Goal: Task Accomplishment & Management: Manage account settings

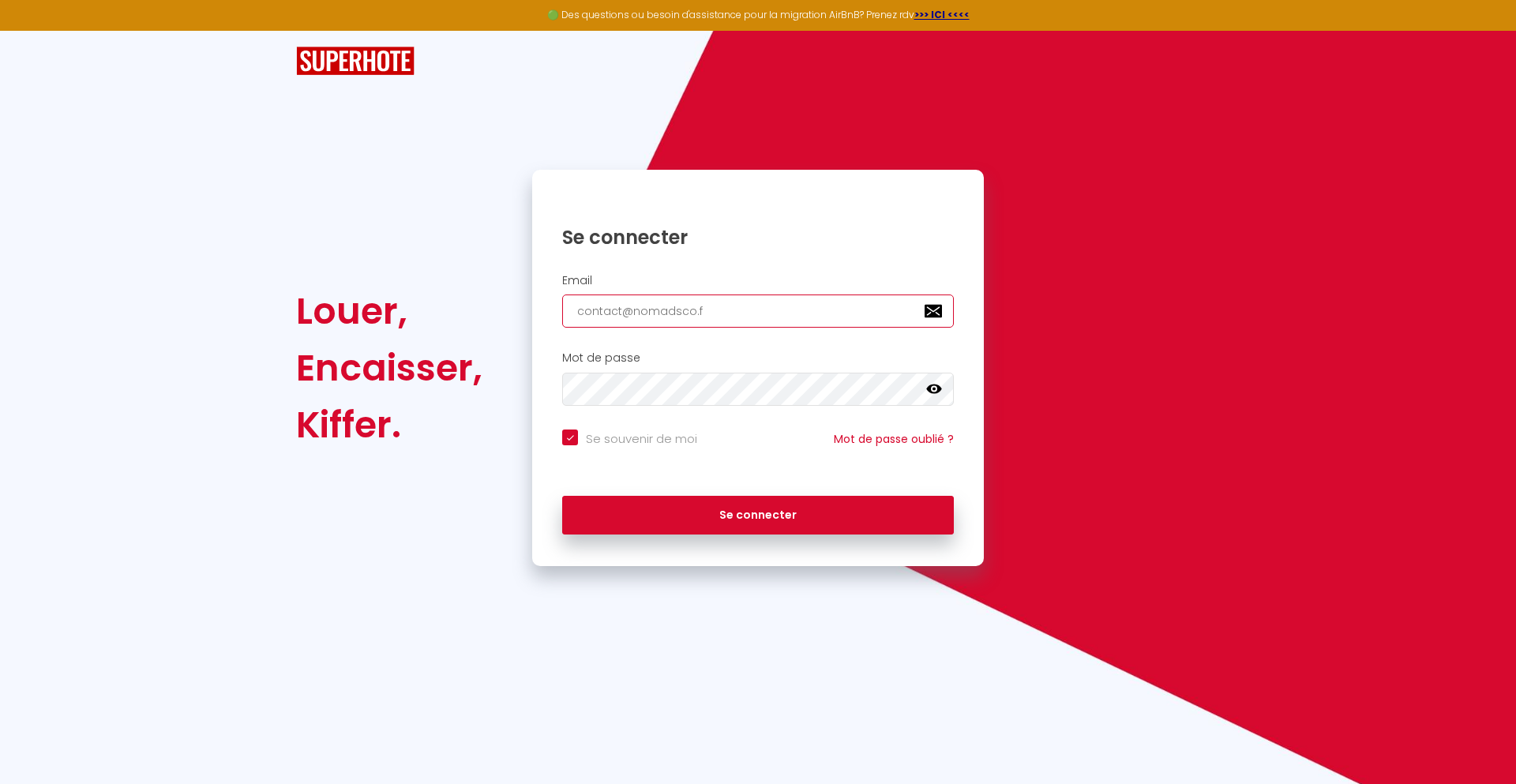
type input "[EMAIL_ADDRESS][DOMAIN_NAME]"
checkbox input "true"
type input "[EMAIL_ADDRESS][DOMAIN_NAME]"
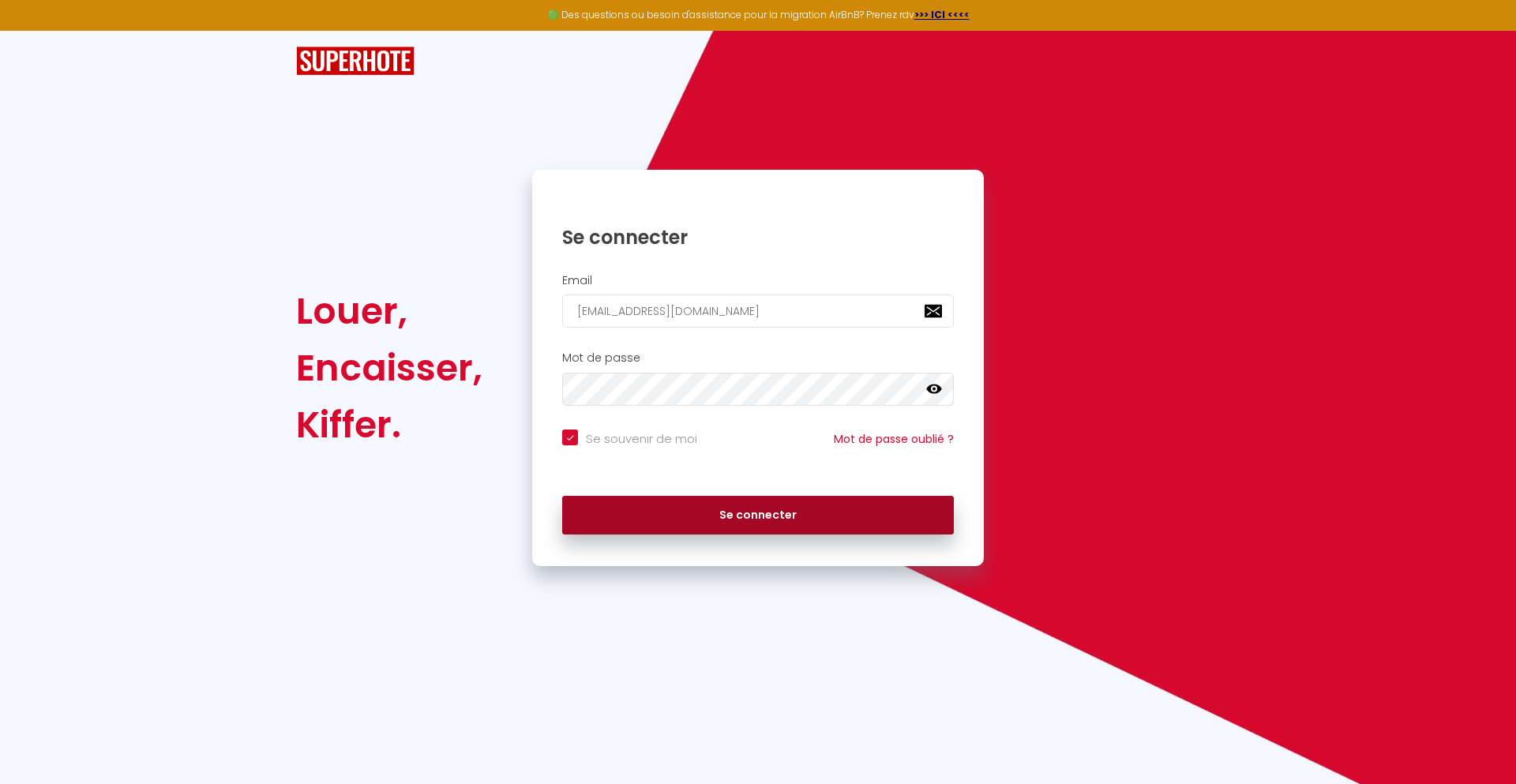
click at [758, 515] on button "Se connecter" at bounding box center [758, 515] width 392 height 40
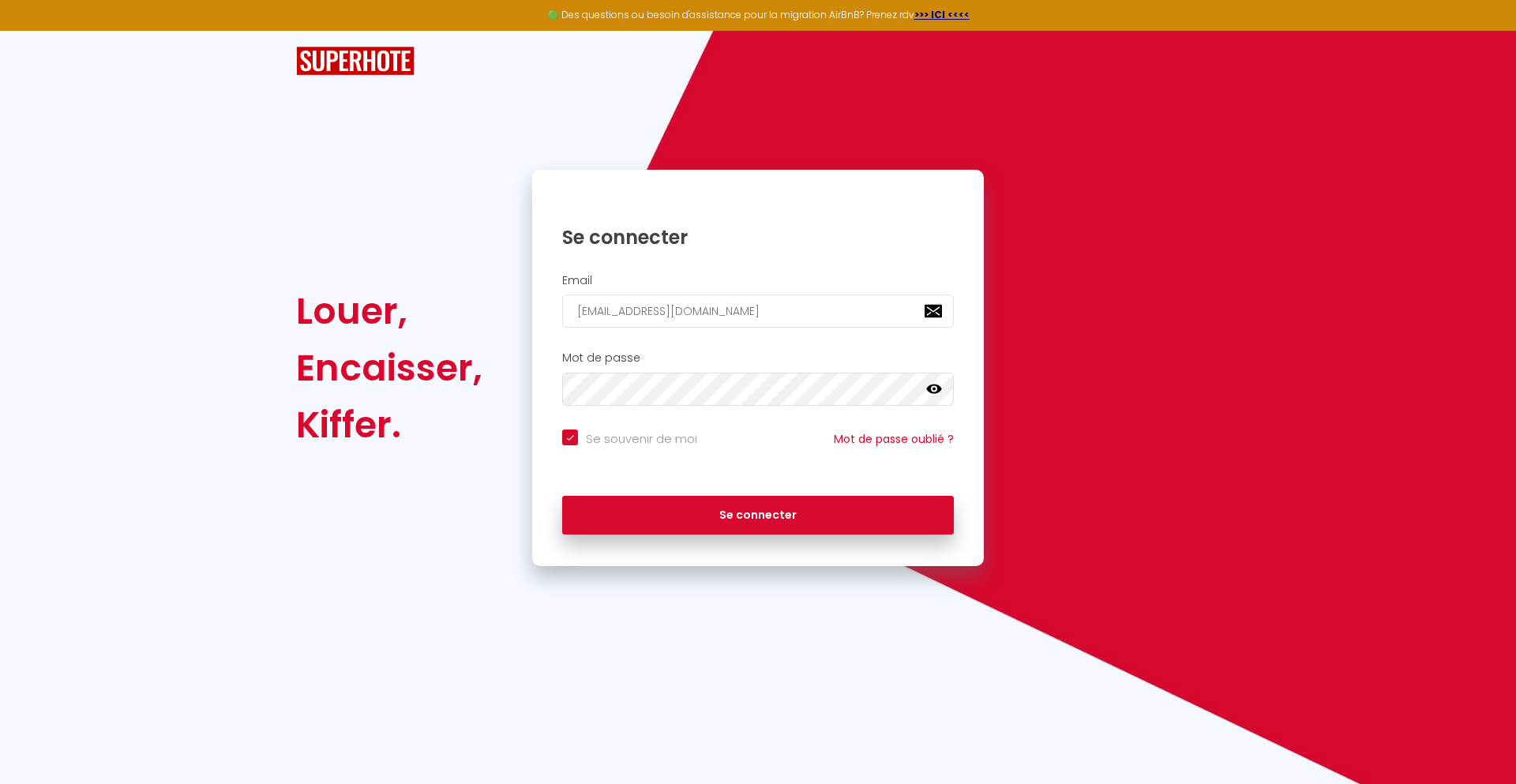
checkbox input "true"
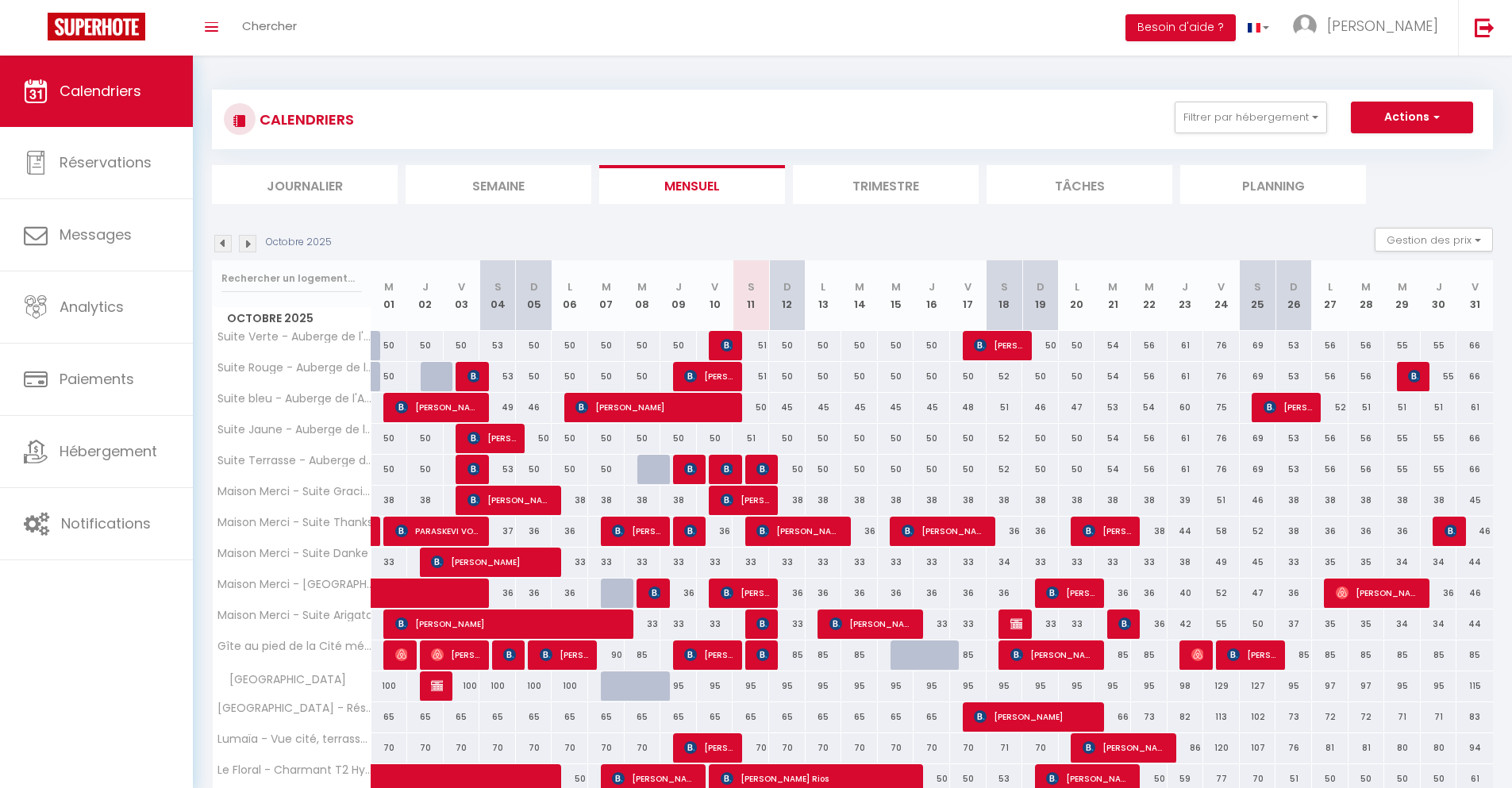
click at [305, 184] on li "Journalier" at bounding box center [305, 184] width 186 height 39
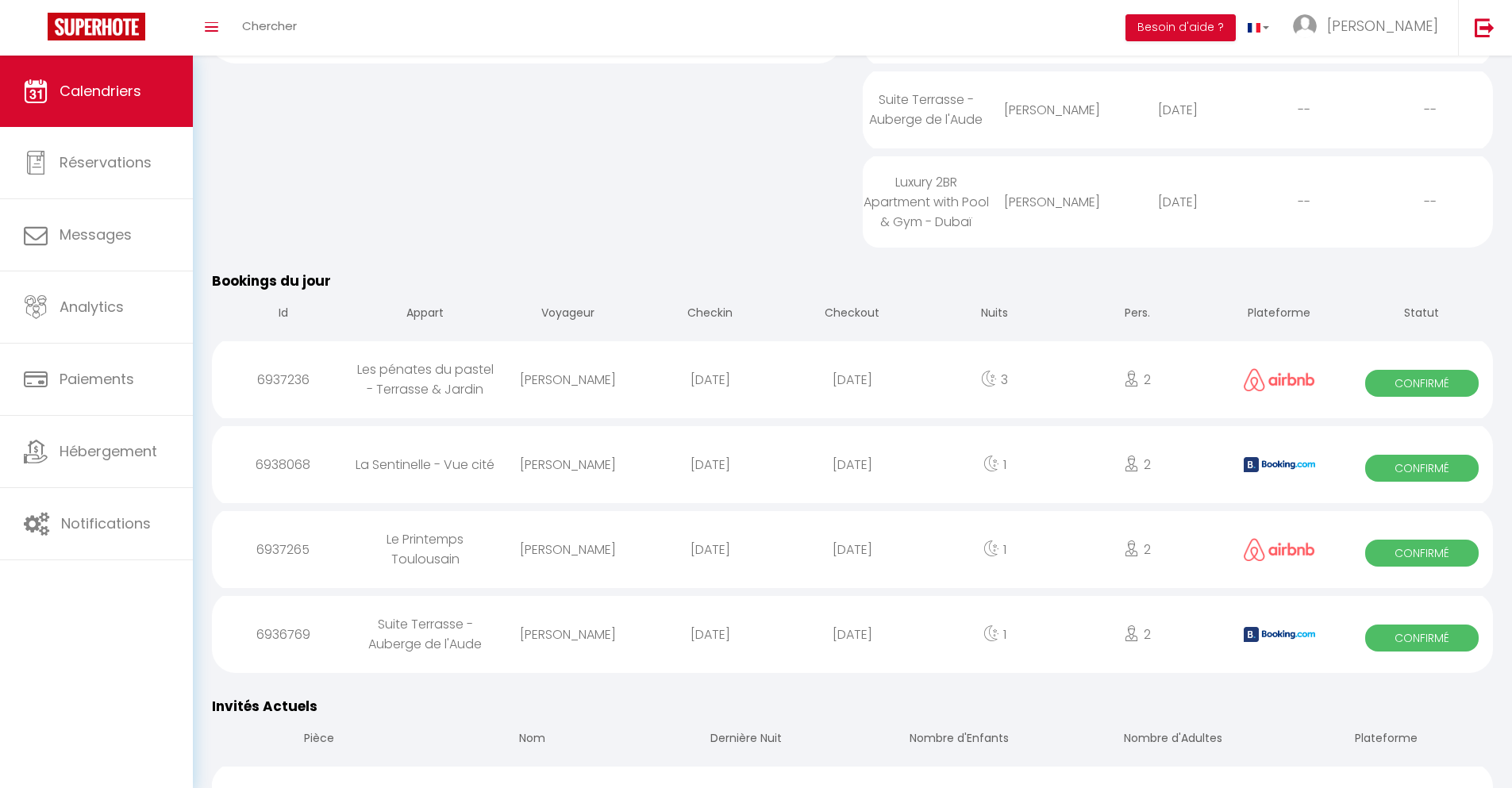
scroll to position [731, 0]
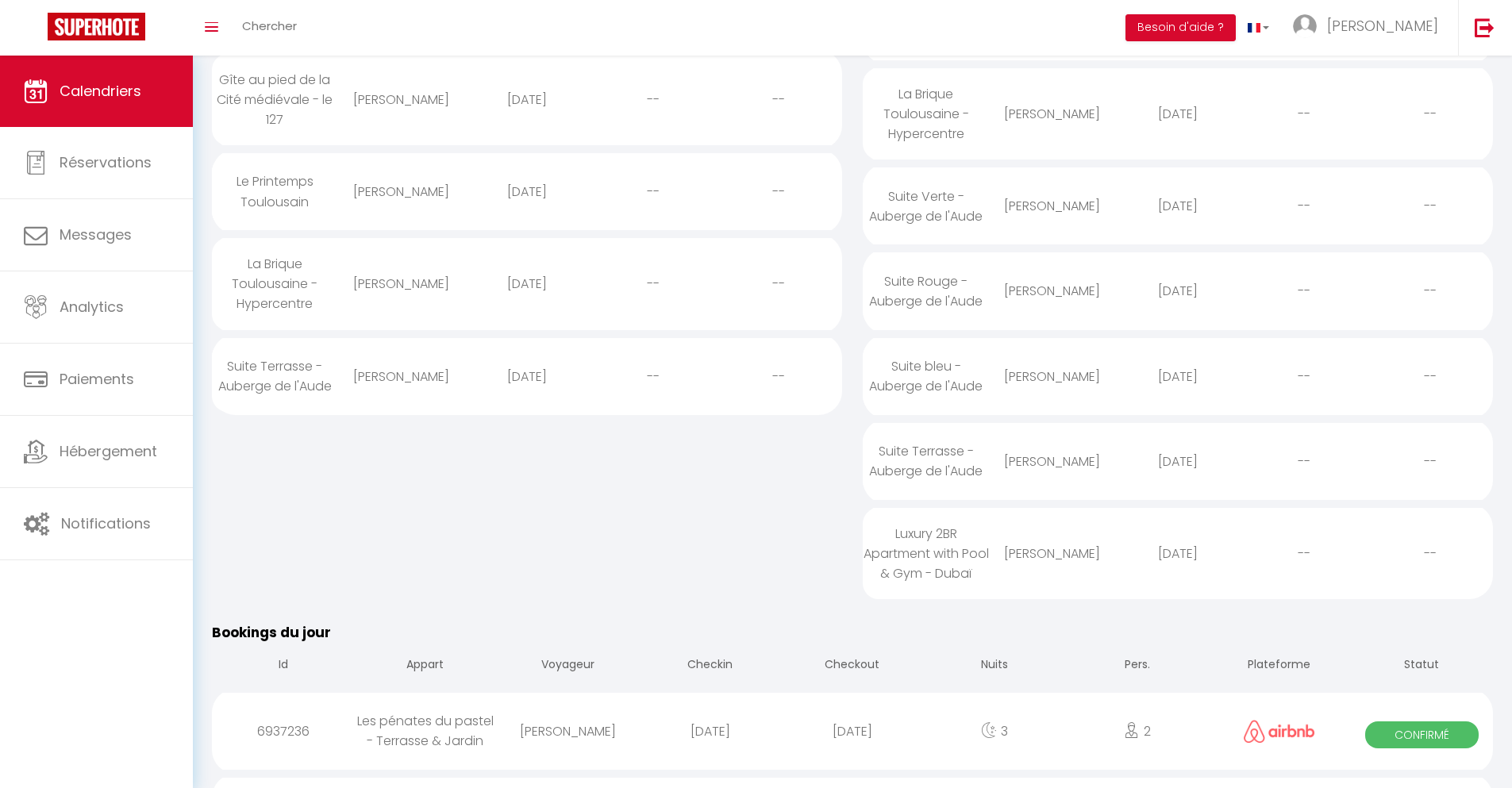
click at [852, 746] on div "[DATE]" at bounding box center [851, 731] width 142 height 51
select select "0"
select select "1"
select select
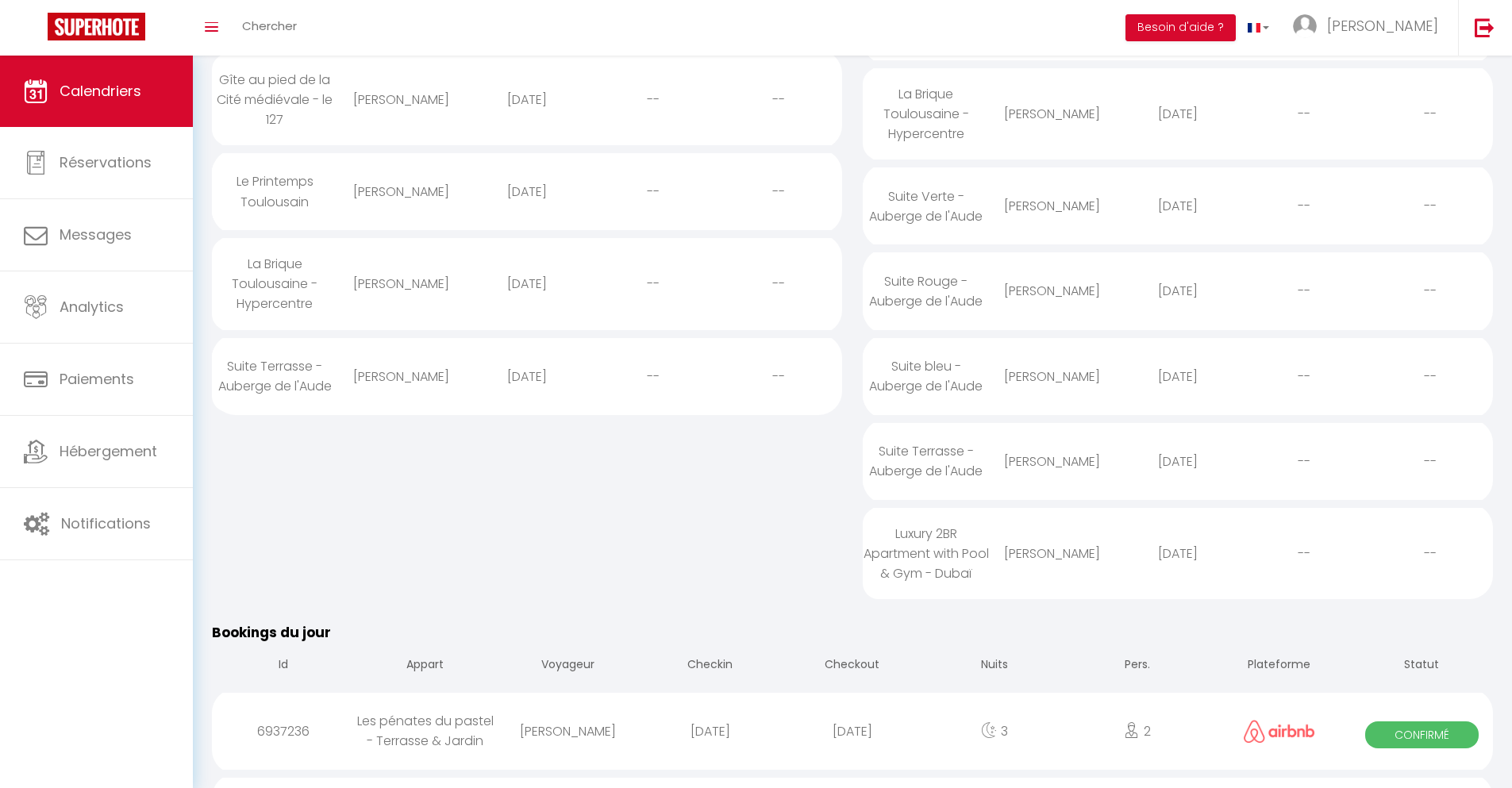
select select
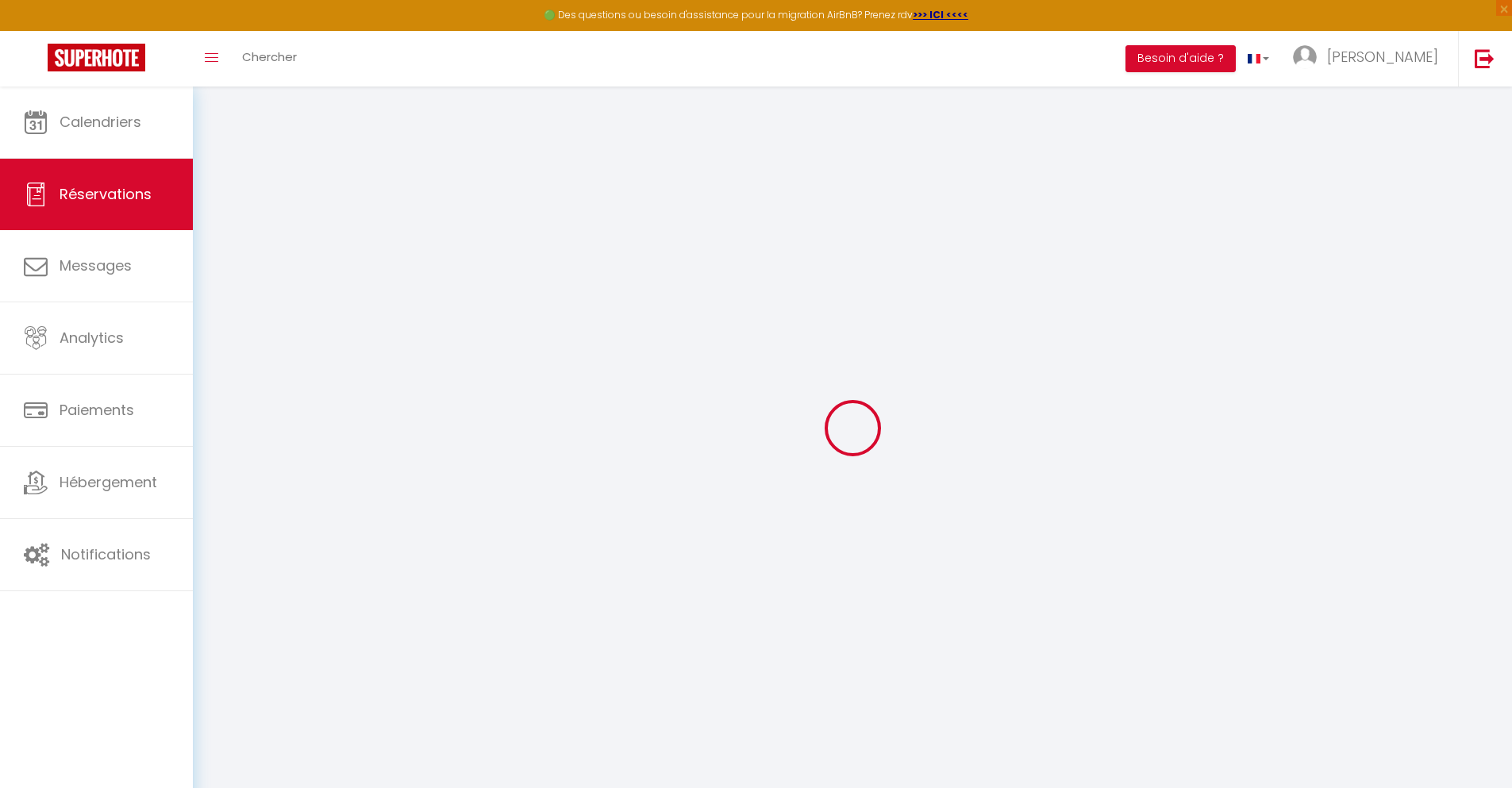
select select
checkbox input "false"
select select
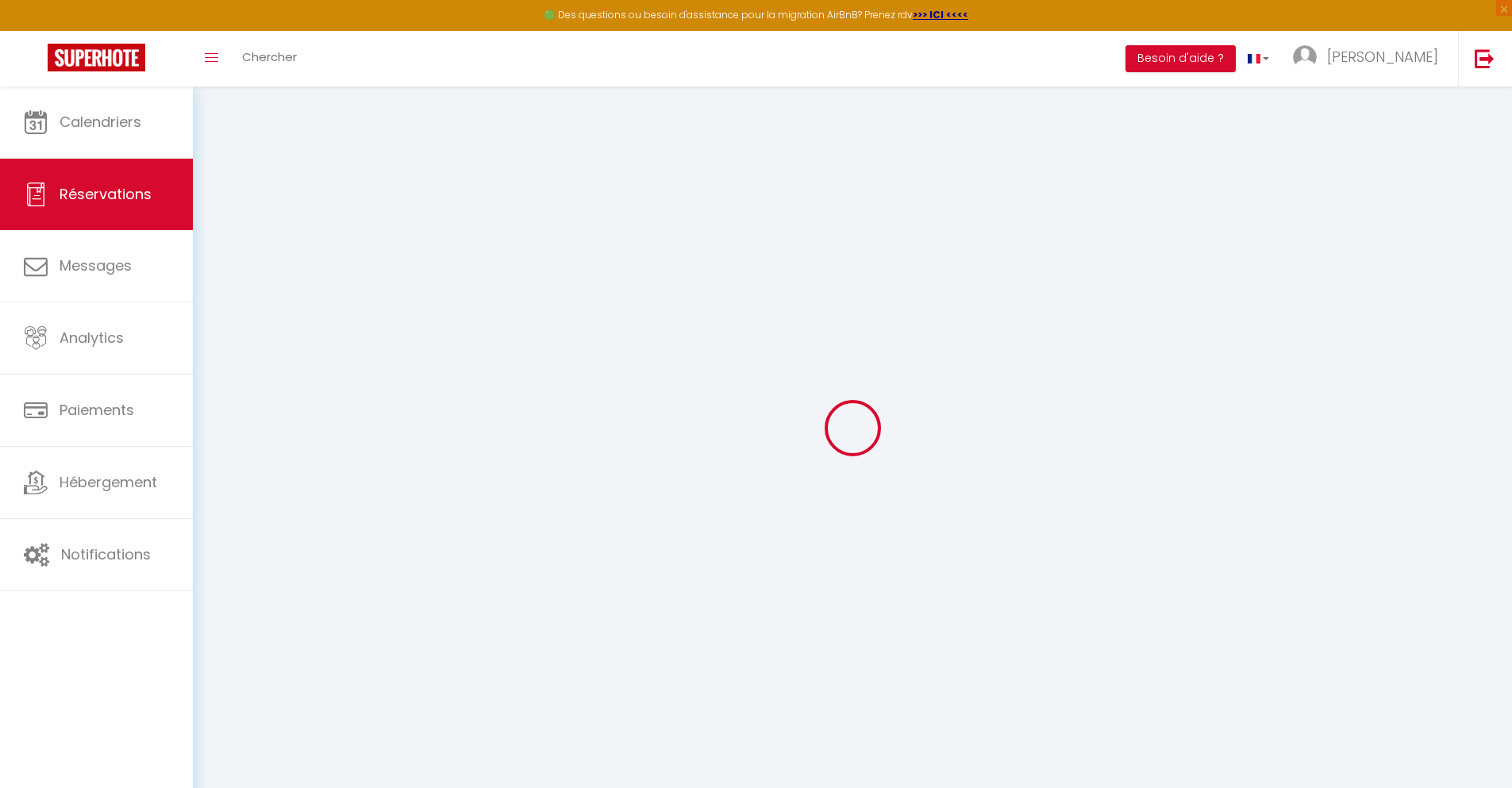
select select
checkbox input "false"
select select
type input "24"
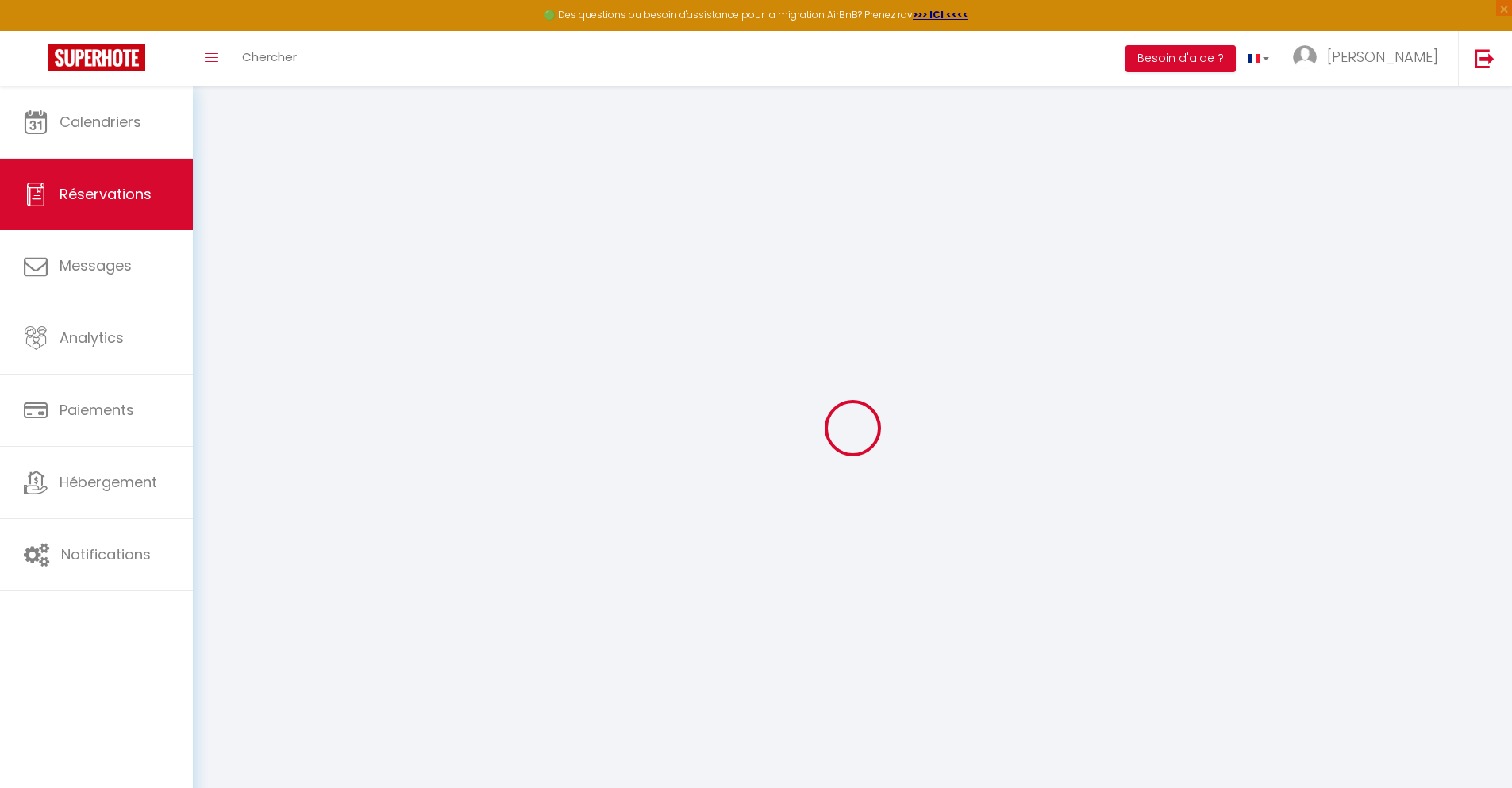
type input "5.24"
select select
checkbox input "false"
select select
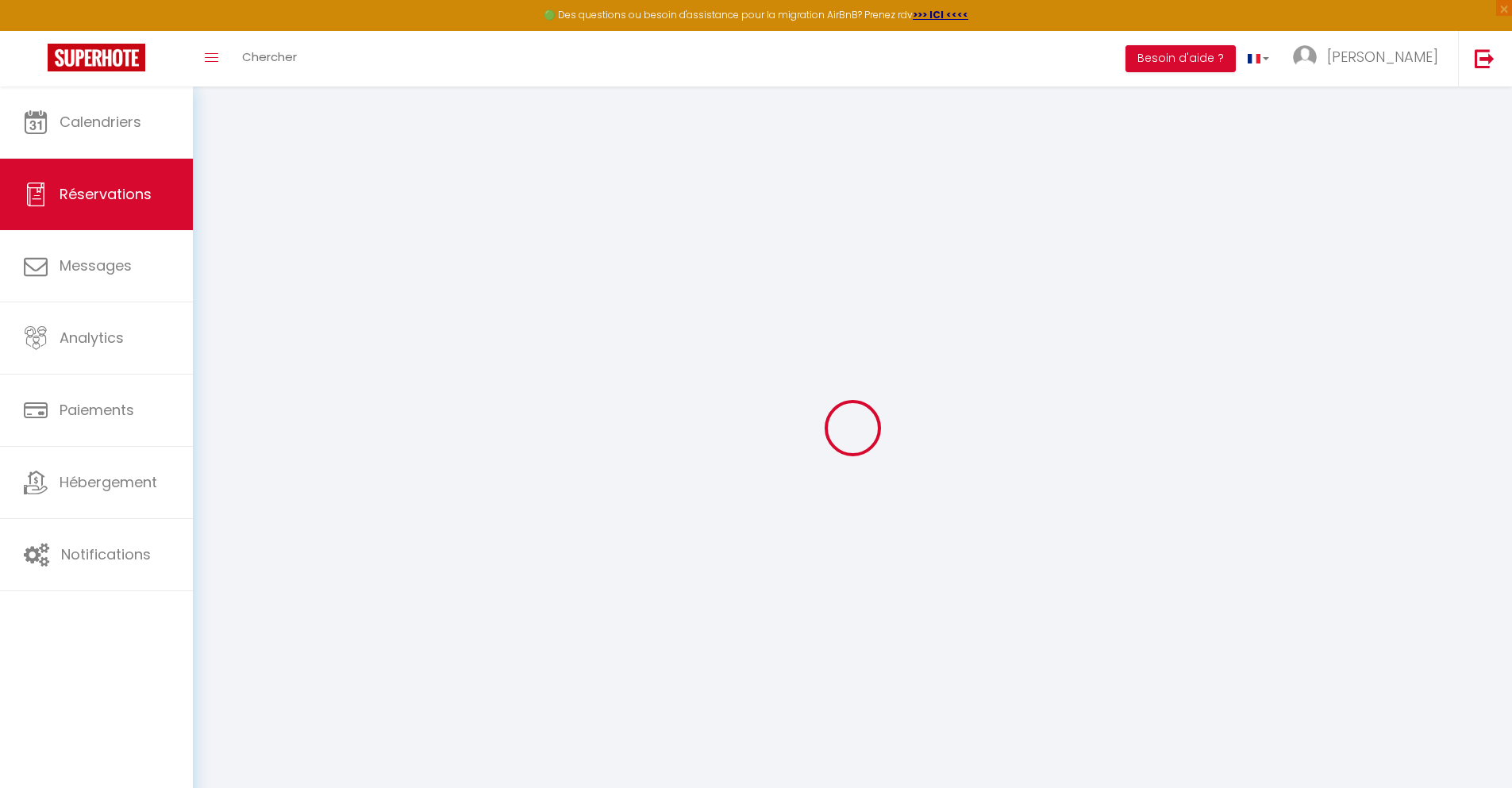
checkbox input "false"
select select
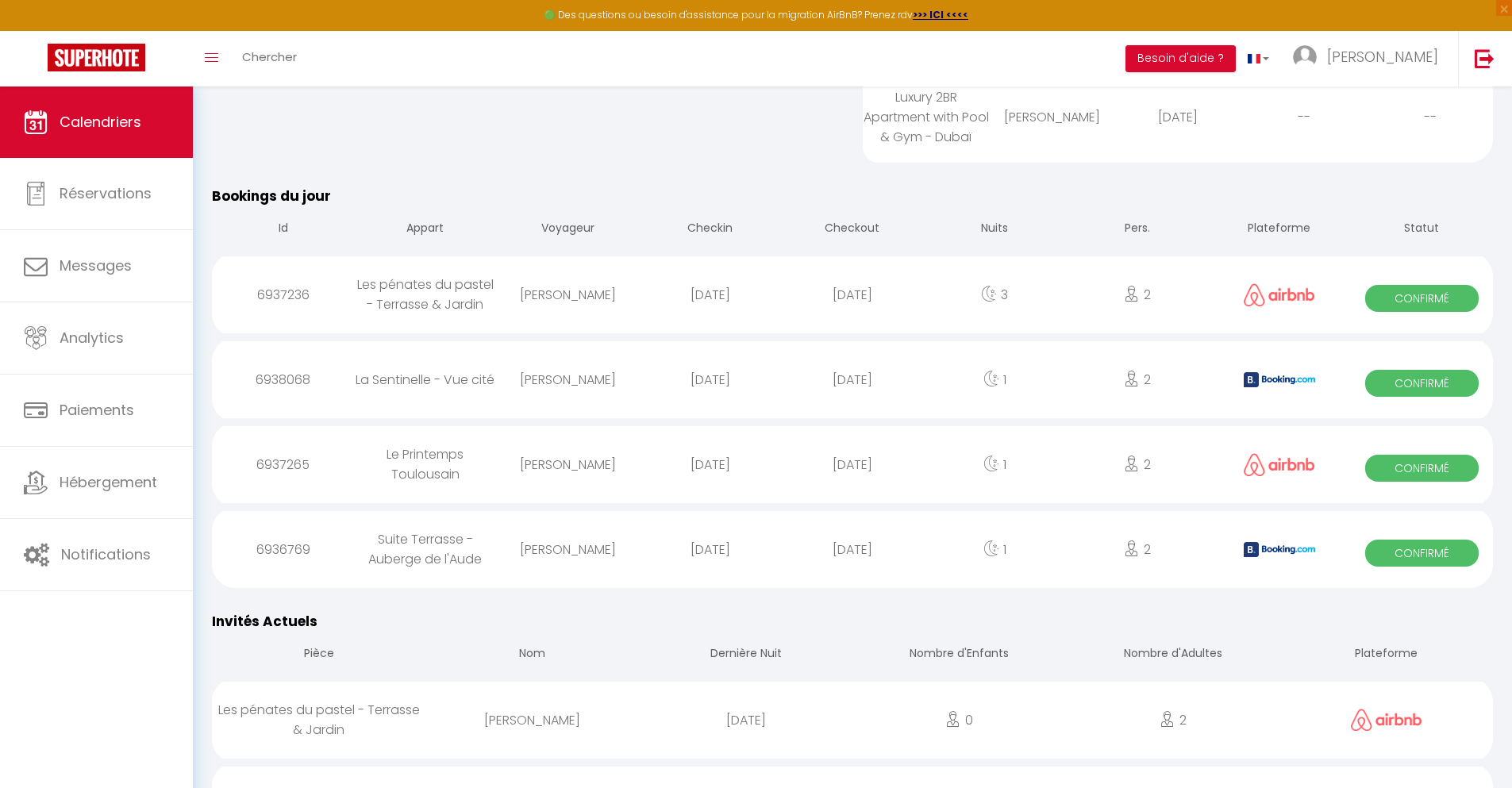
scroll to position [847, 0]
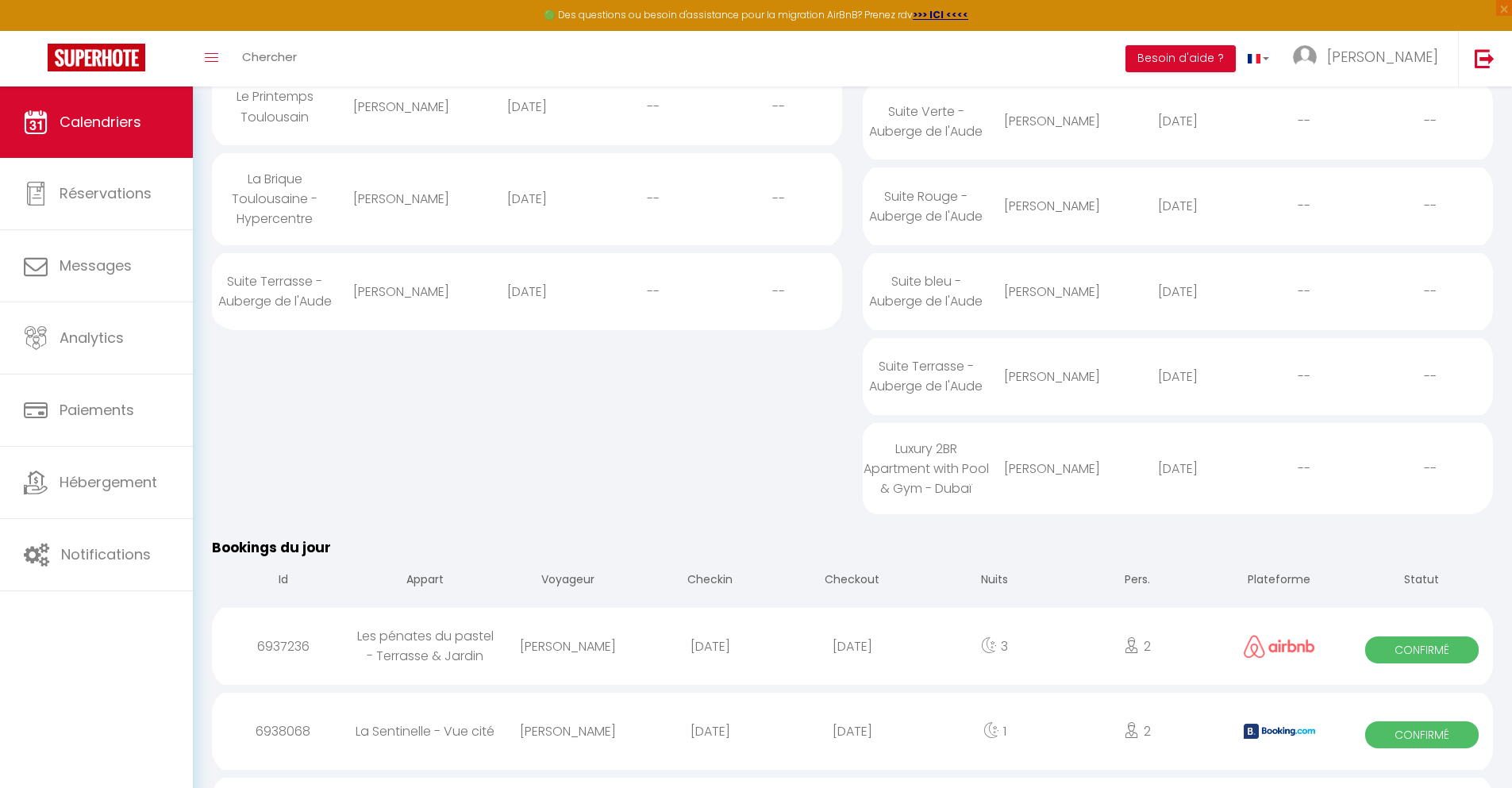
click at [852, 746] on div "[DATE]" at bounding box center [851, 731] width 142 height 51
select select "0"
select select "1"
select select
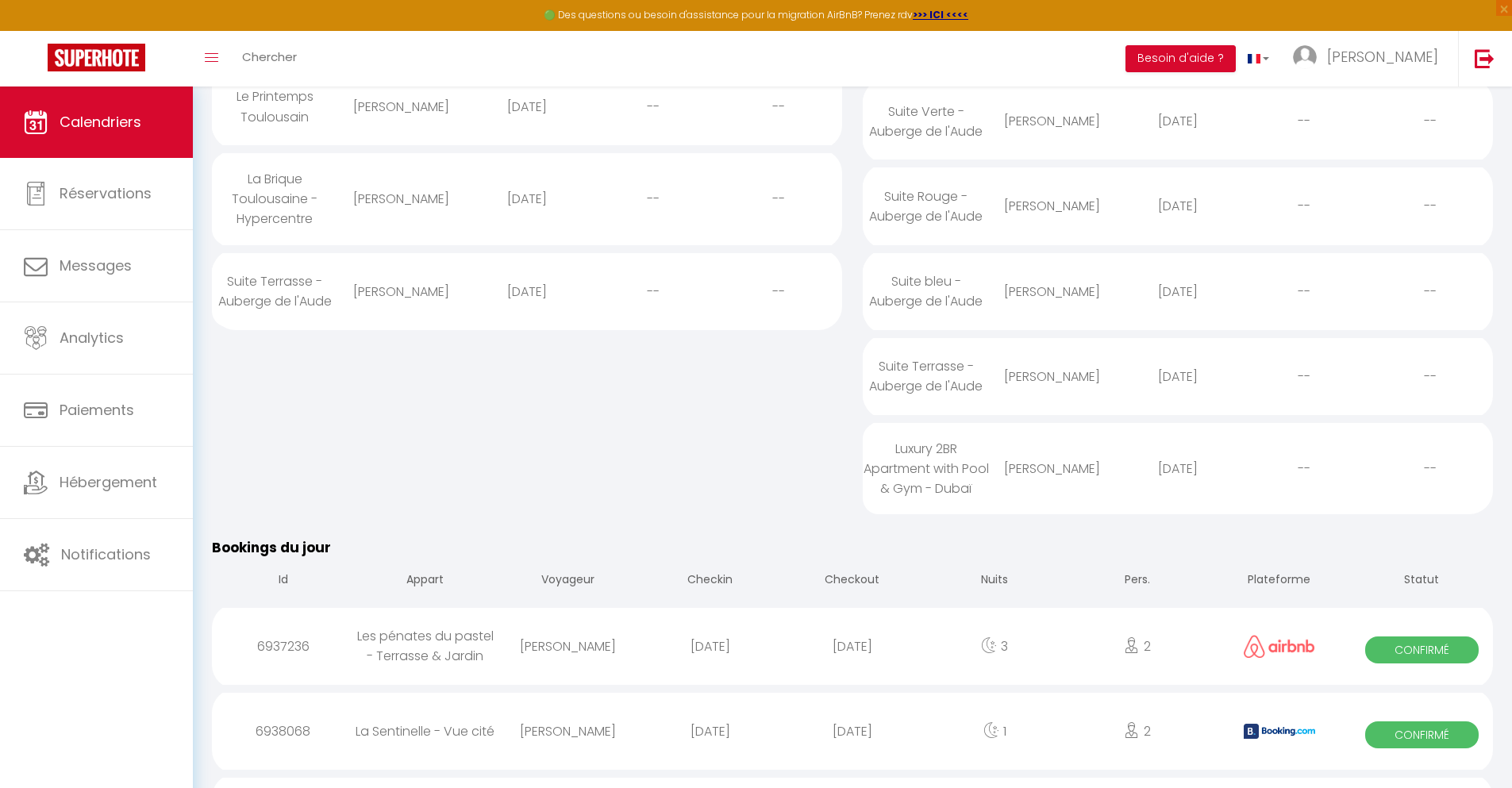
select select
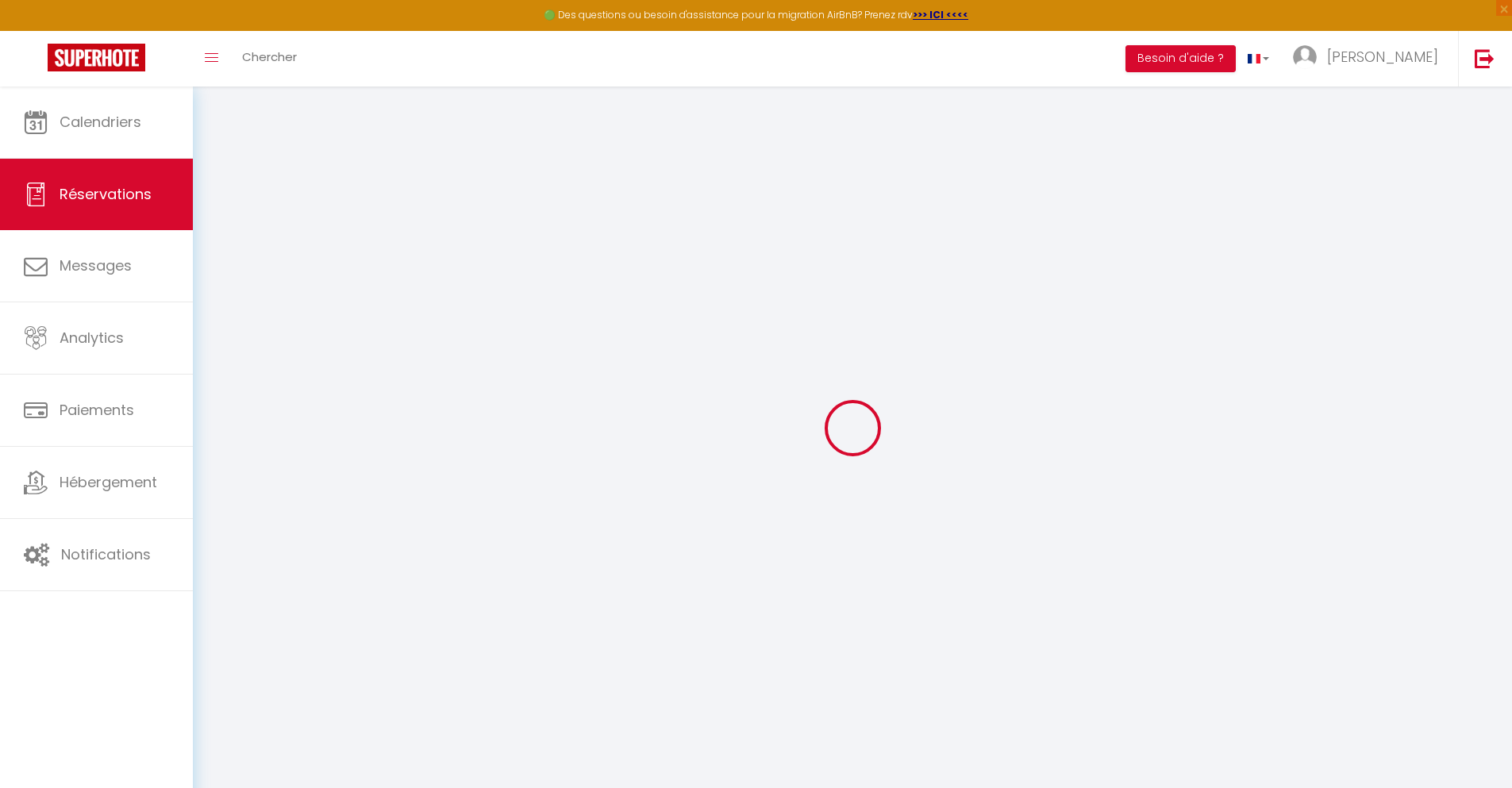
select select
checkbox input "false"
type textarea "** THIS RESERVATION HAS BEEN PRE-PAID ** BOOKING NOTE : Payment charge is EUR 1…"
type input "36"
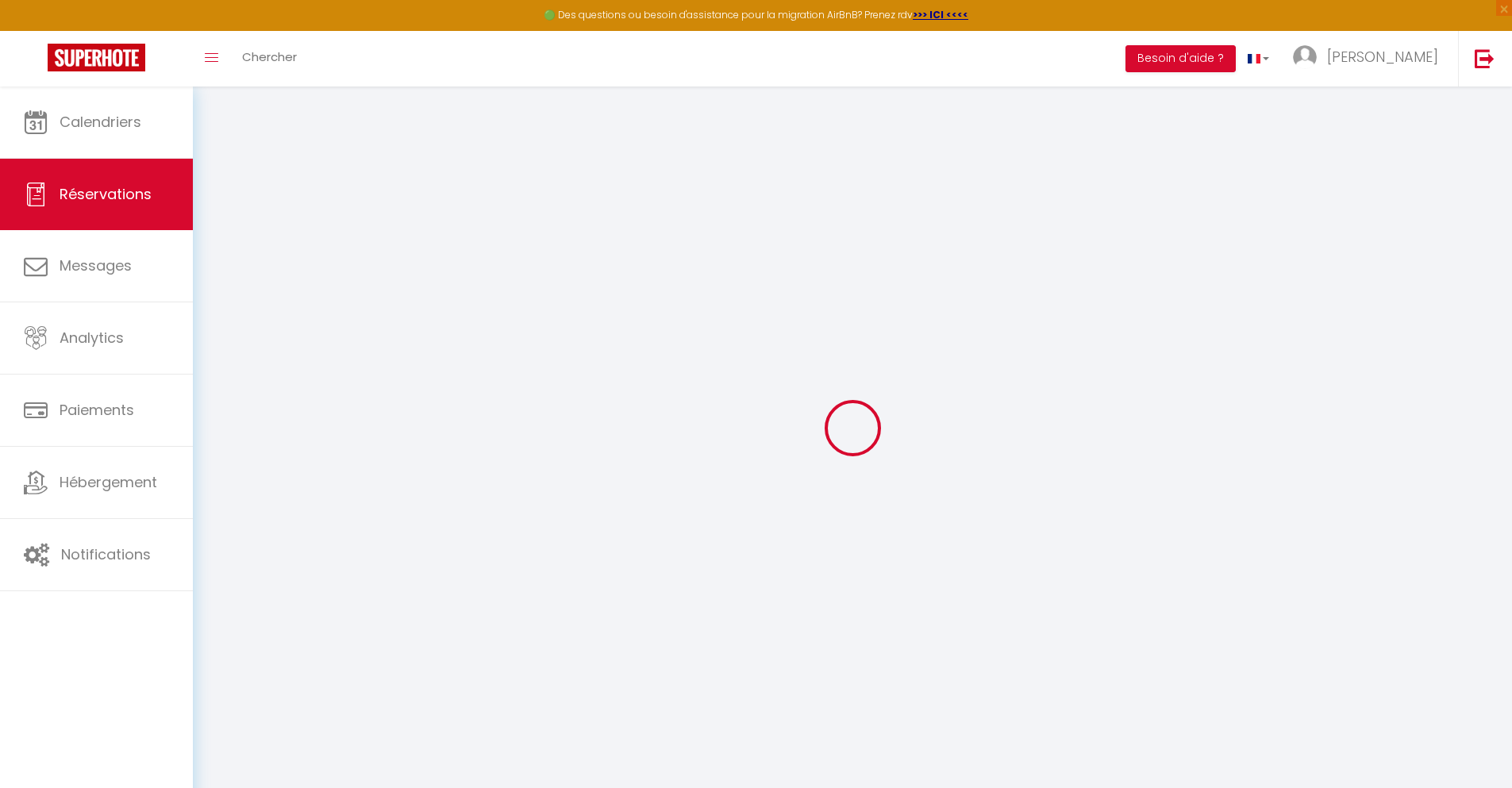
type input "3.53"
select select
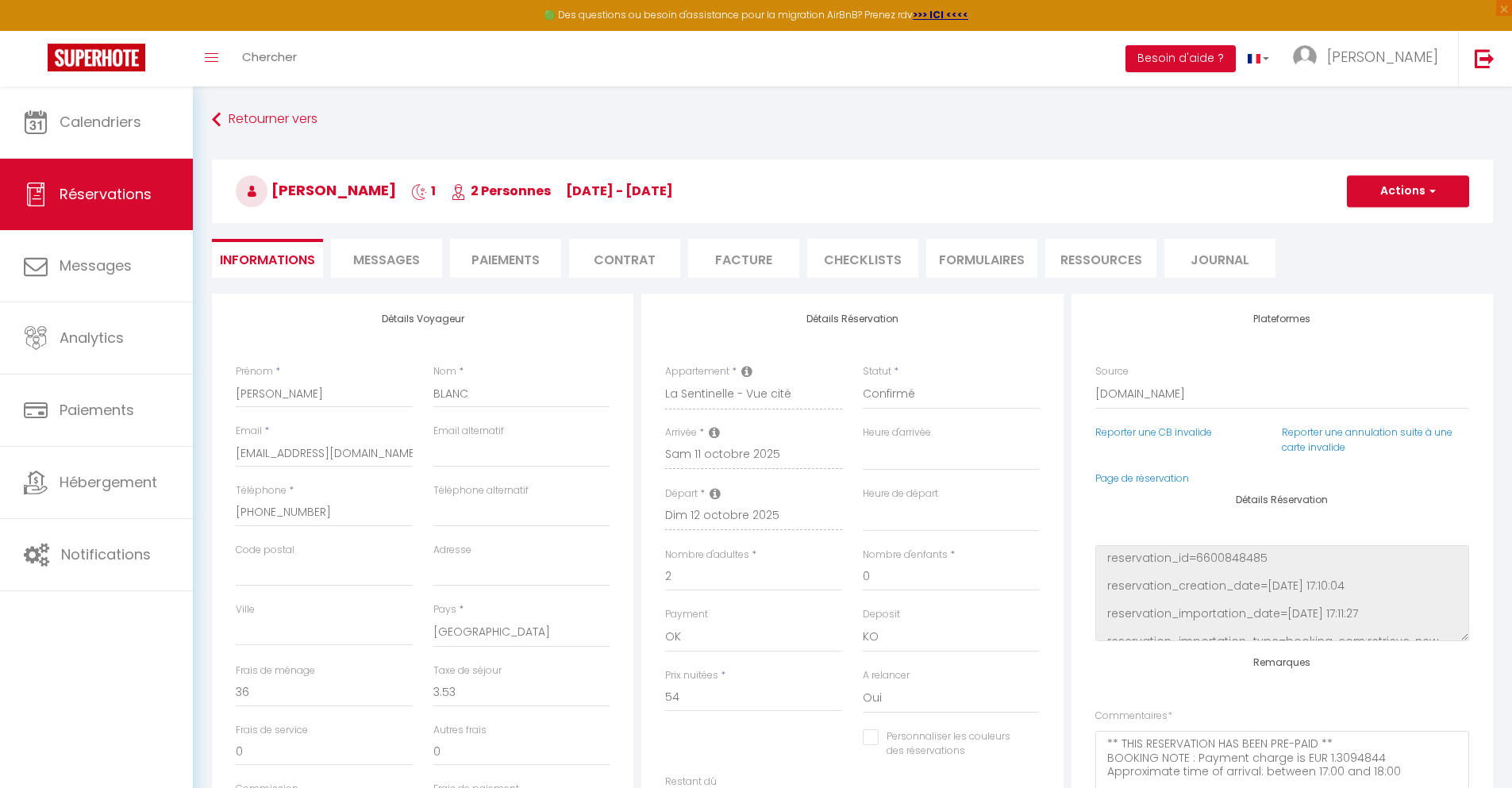
checkbox input "false"
select select
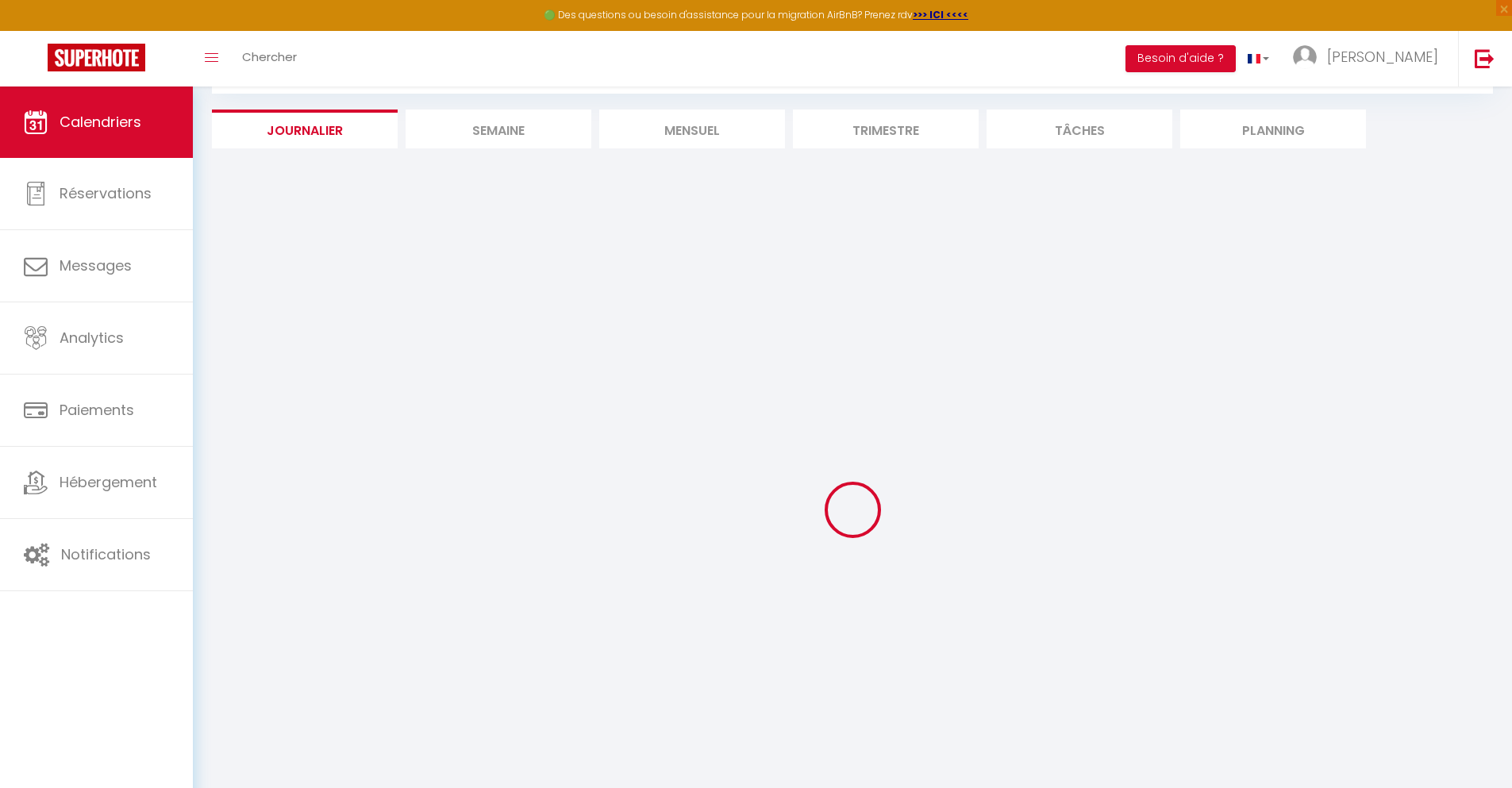
select select
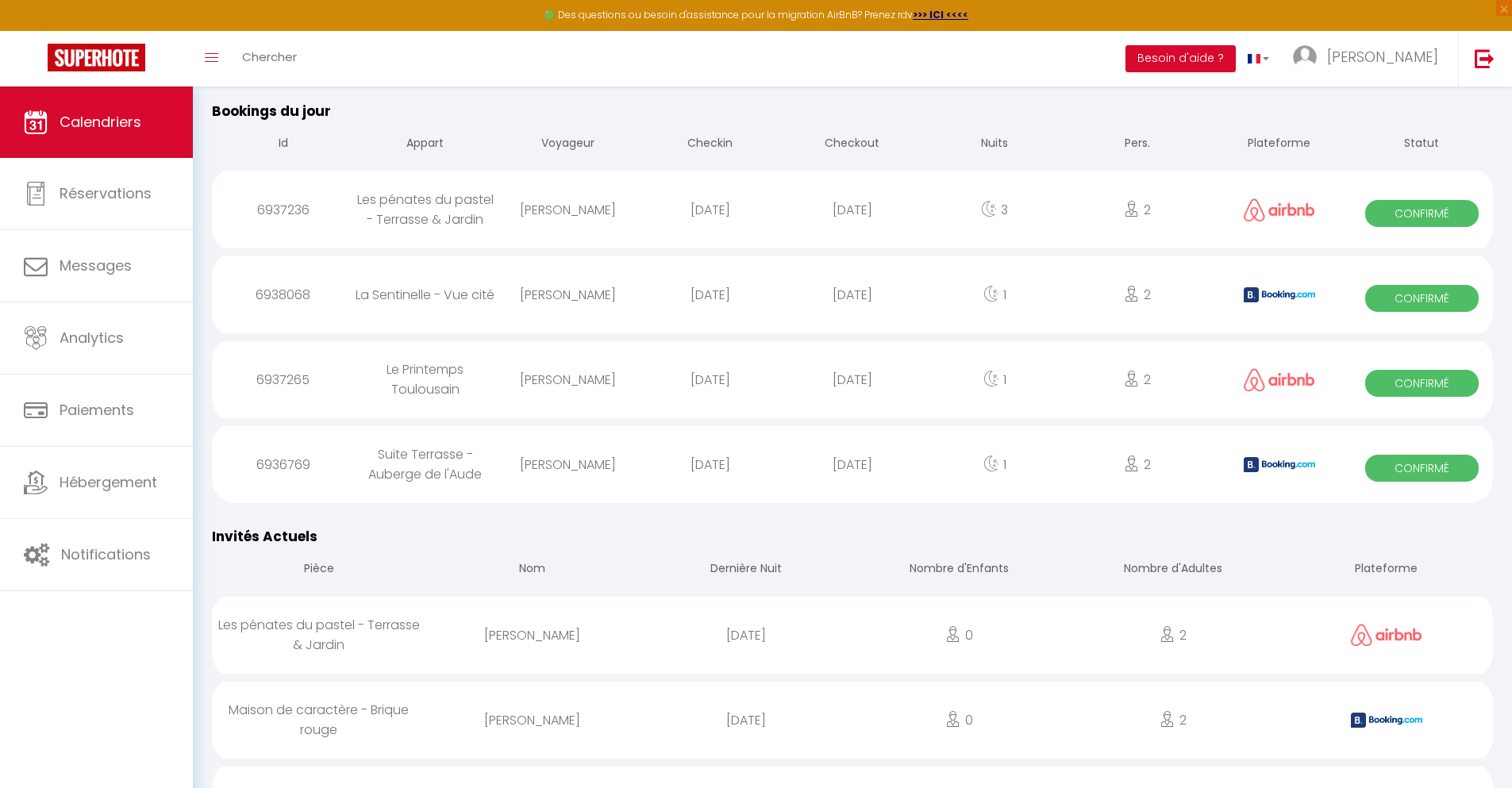
scroll to position [932, 0]
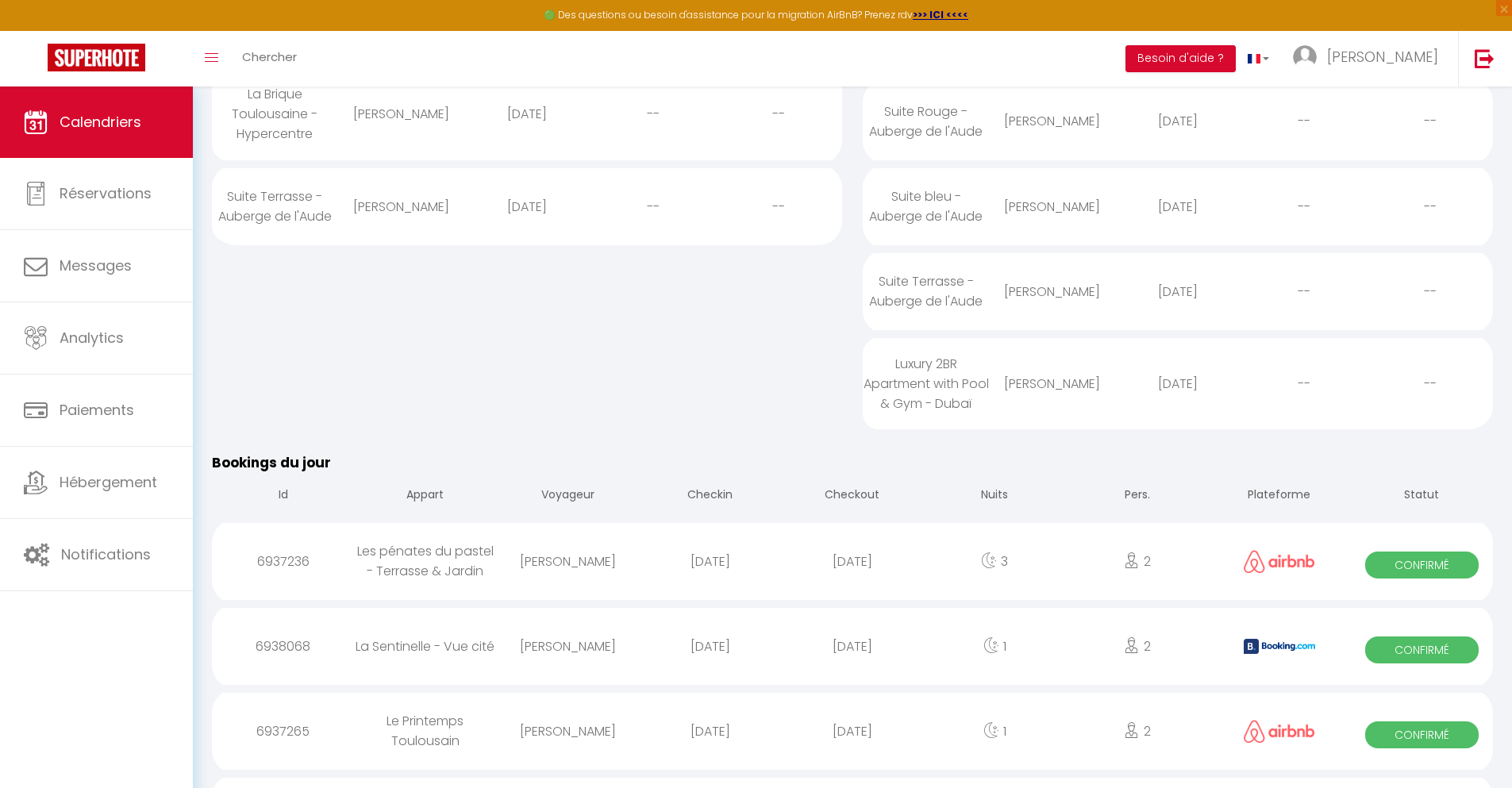
click at [852, 746] on div "[DATE]" at bounding box center [851, 731] width 142 height 51
select select "0"
select select "1"
select select
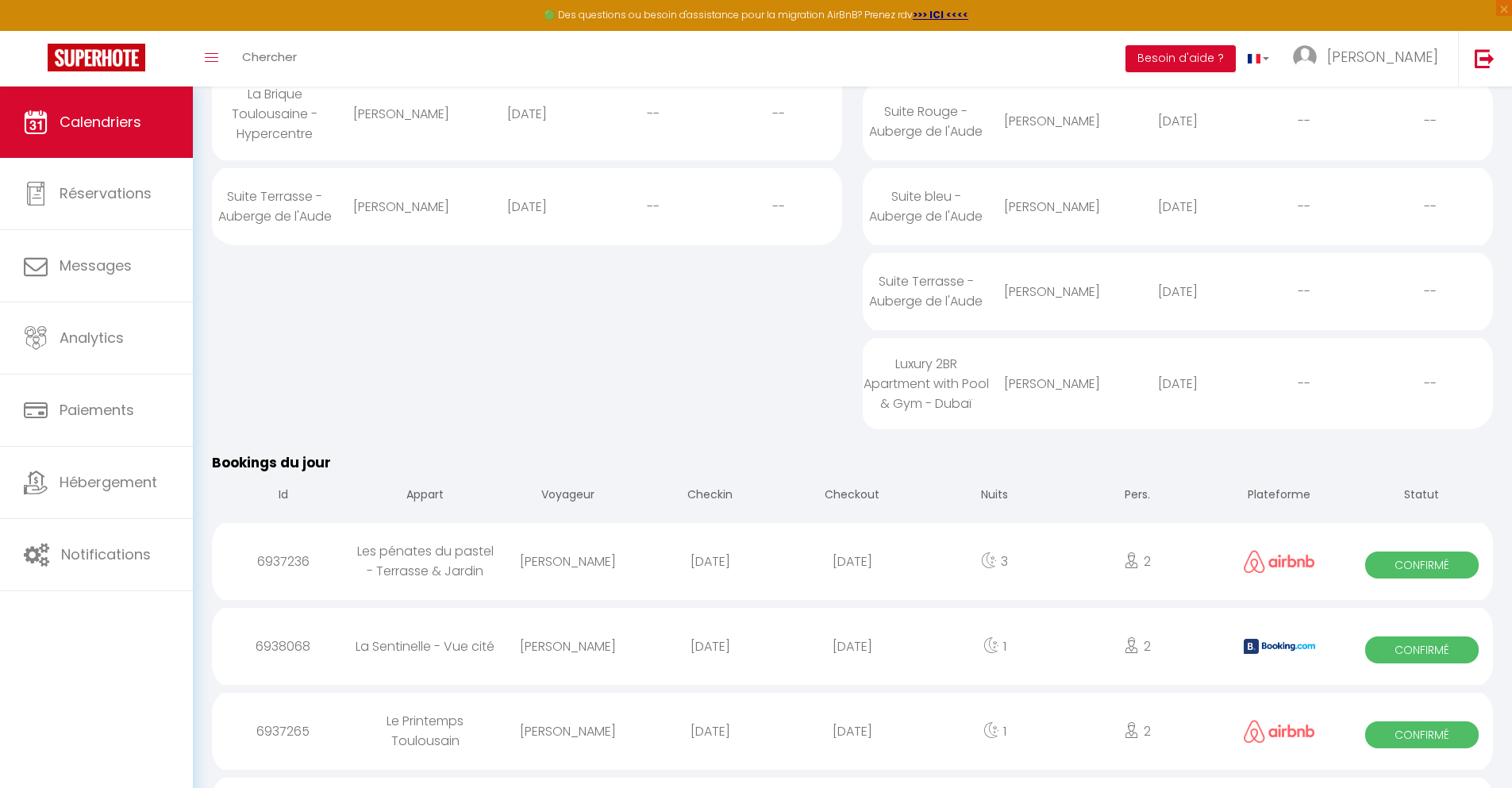
select select
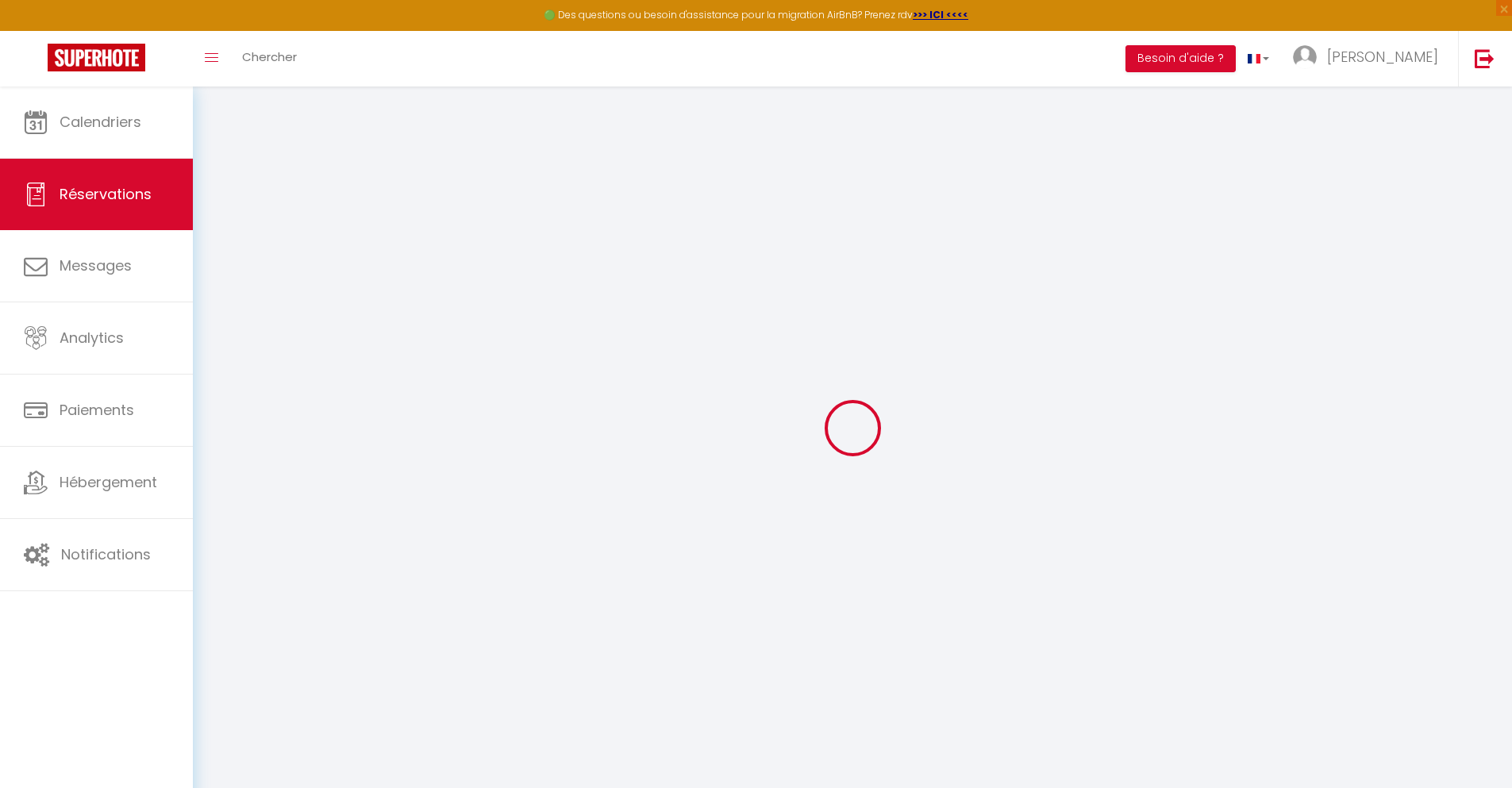
select select
checkbox input "false"
select select
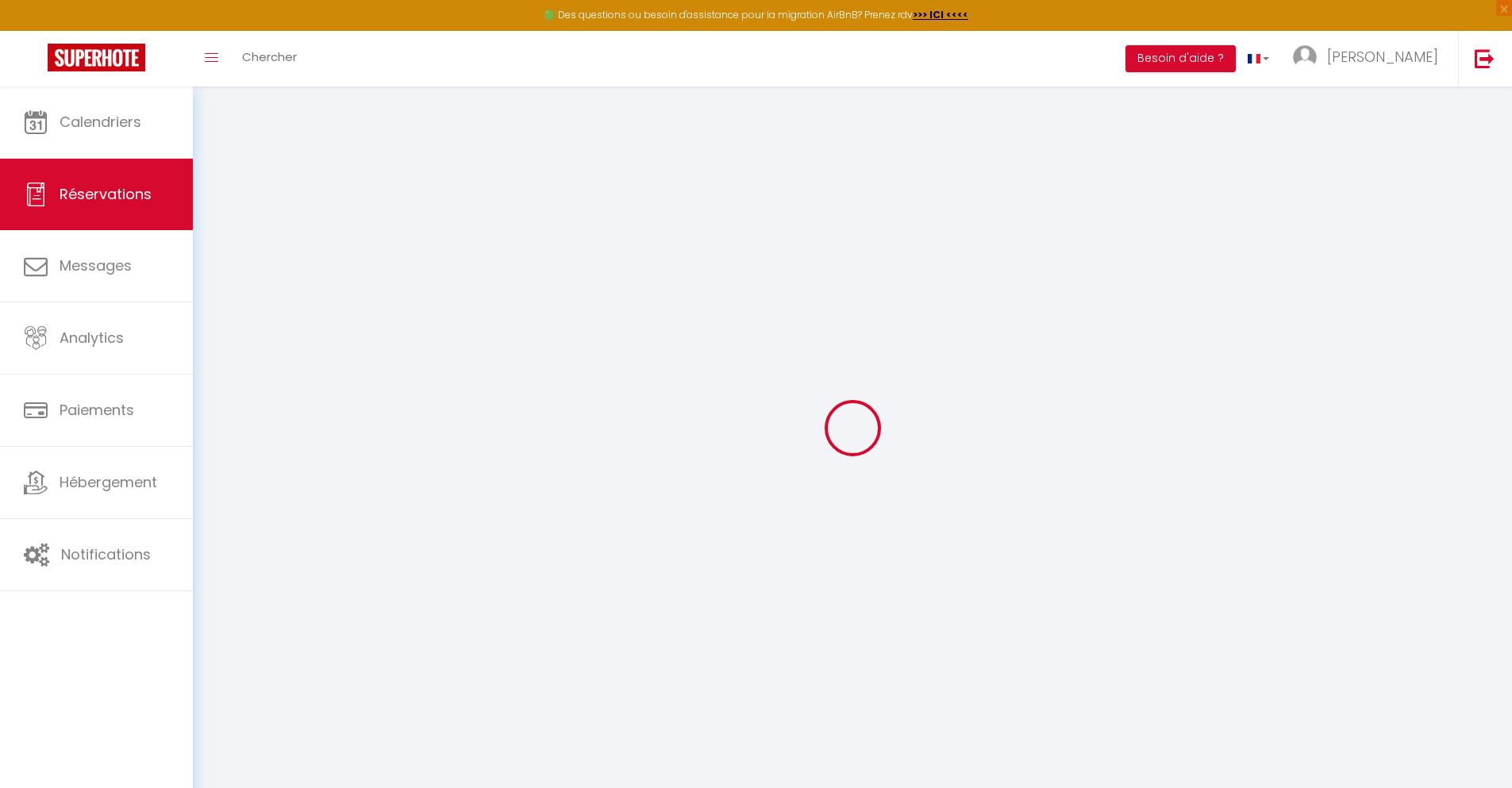
type input "42"
type input "5.04"
select select
checkbox input "false"
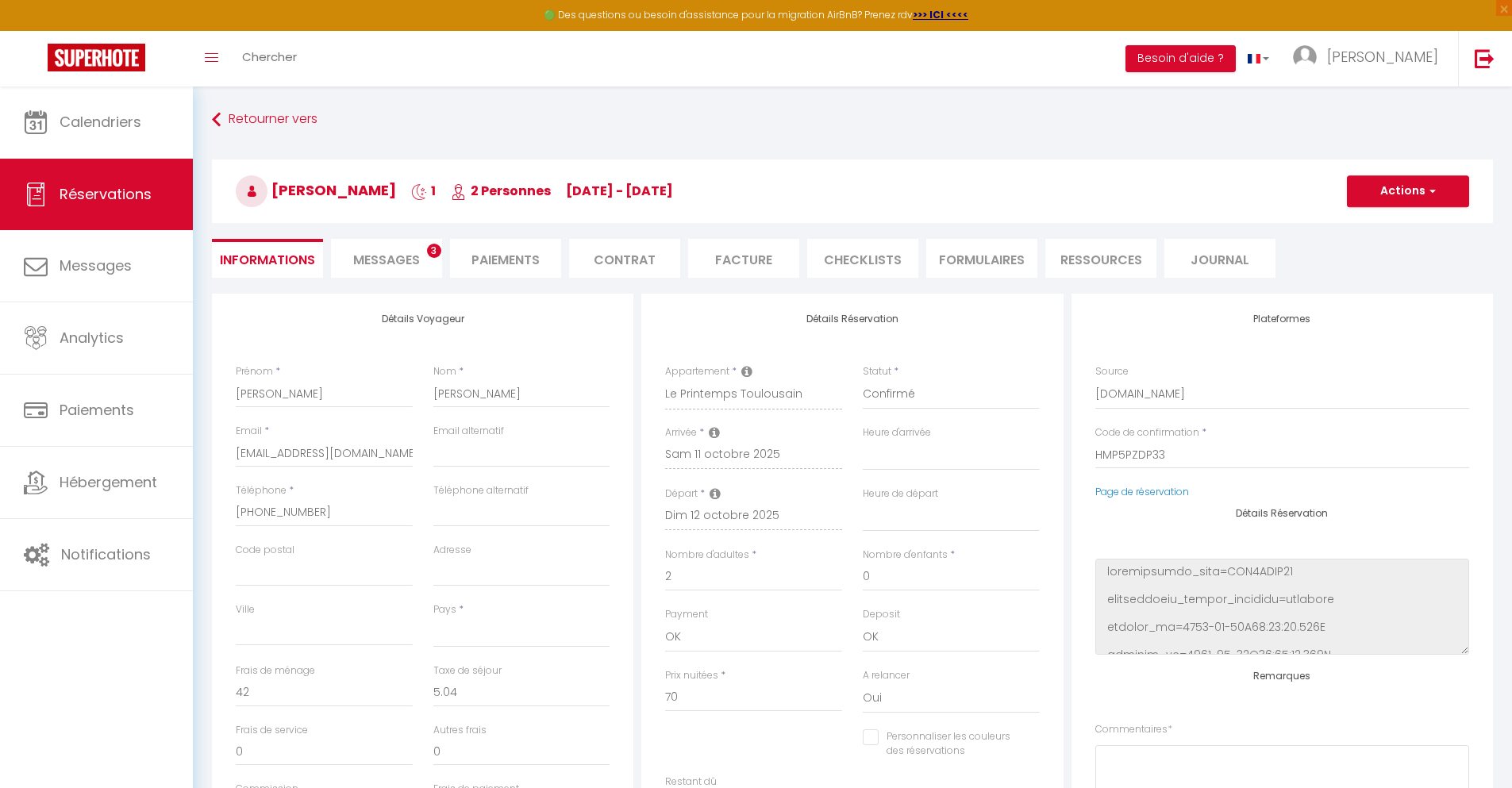
select select
checkbox input "false"
select select
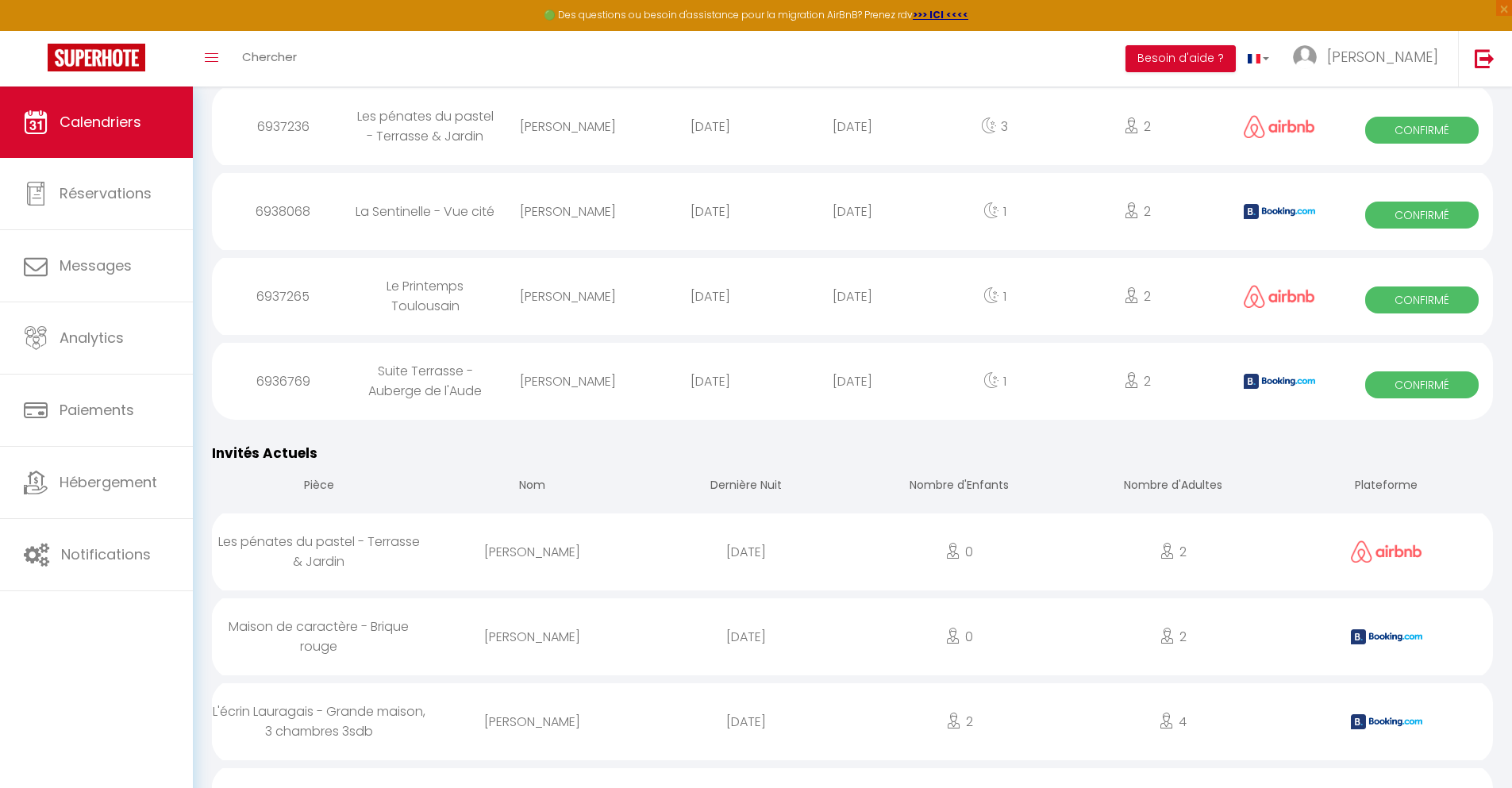
scroll to position [1013, 0]
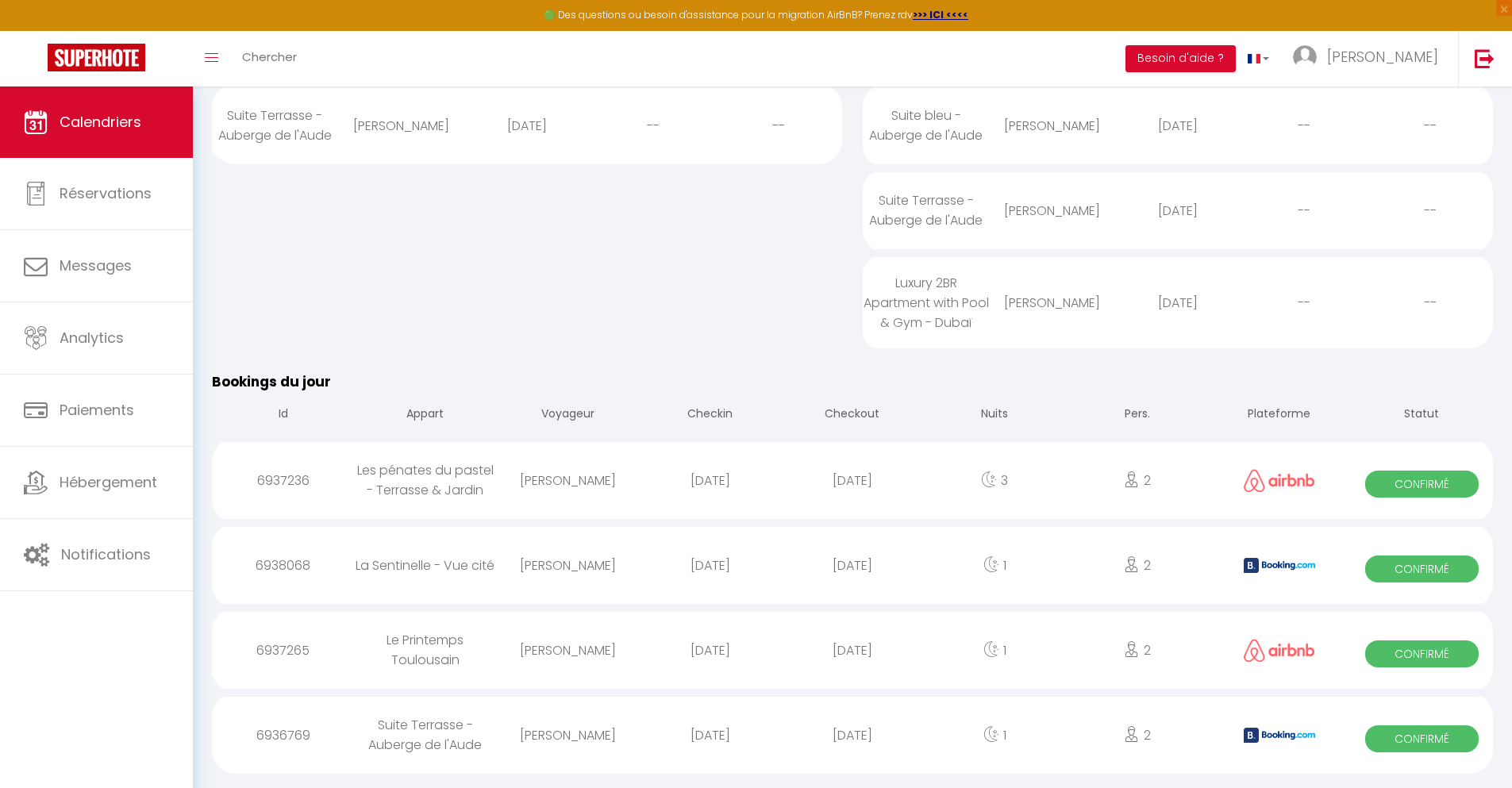
click at [852, 747] on div "[DATE]" at bounding box center [851, 735] width 142 height 51
select select "0"
select select "1"
select select
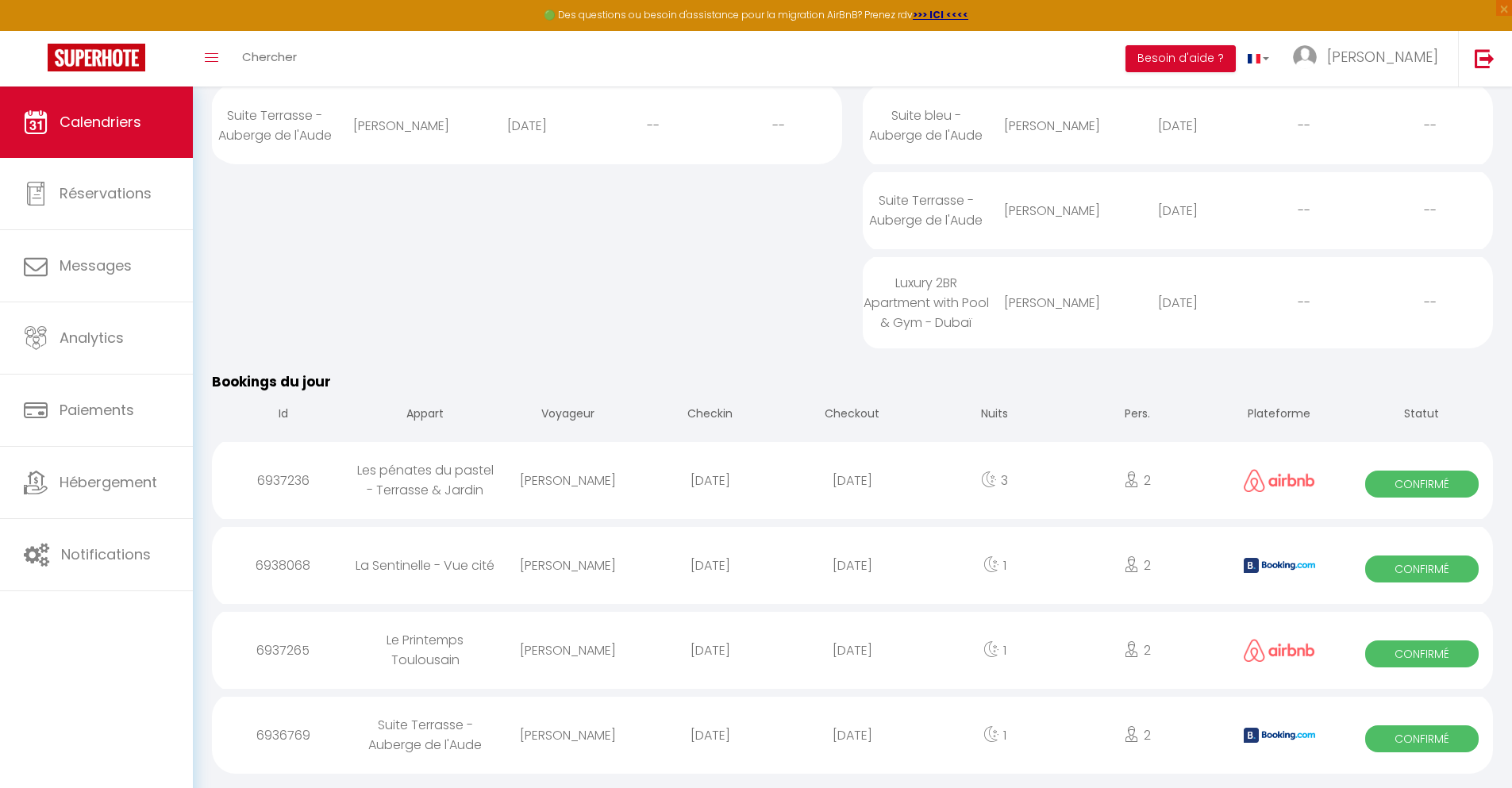
select select
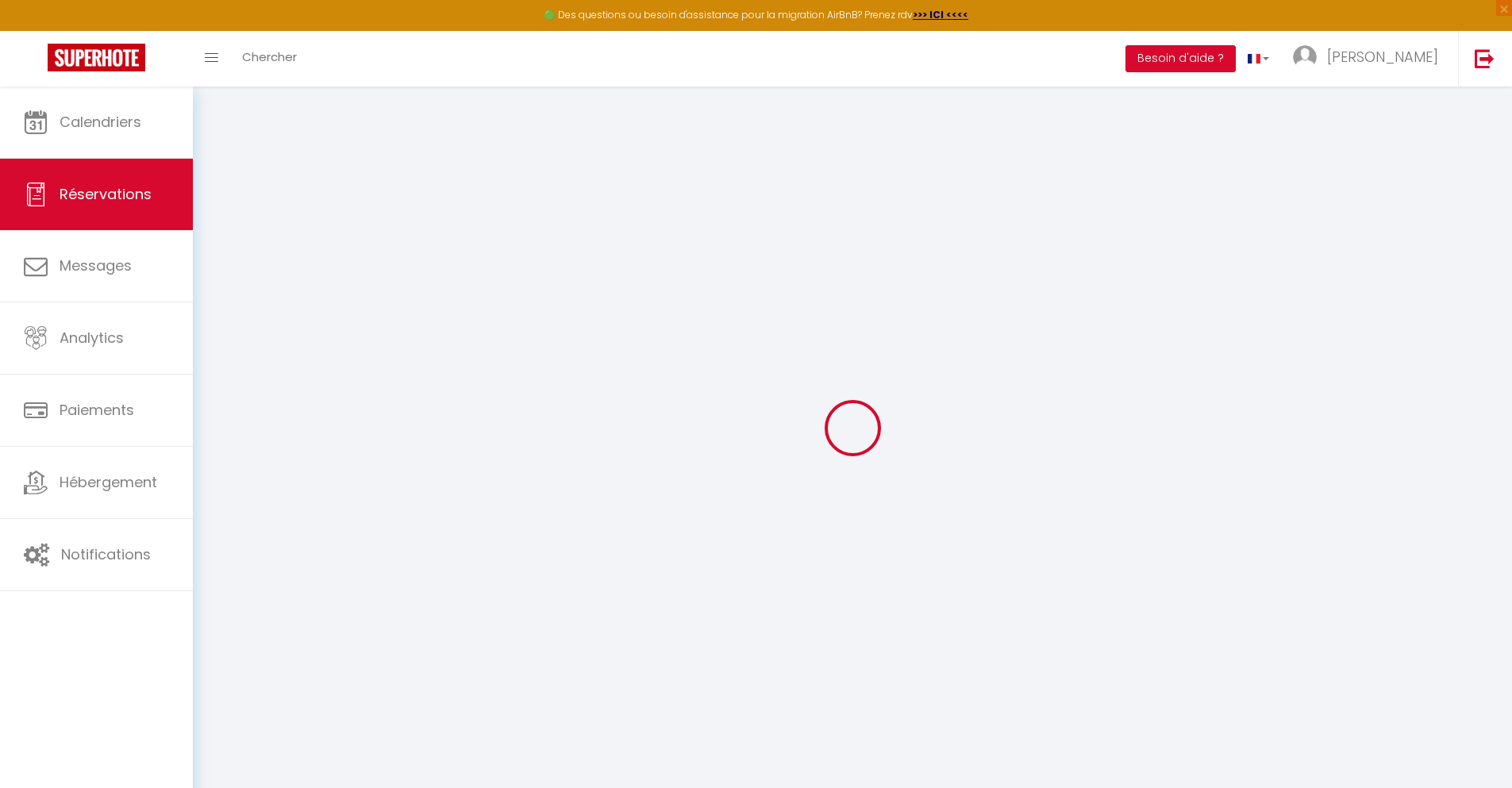
type input "Eva"
type input "Salmeron"
type input "[EMAIL_ADDRESS][DOMAIN_NAME]"
type input "[PHONE_NUMBER]"
type input "."
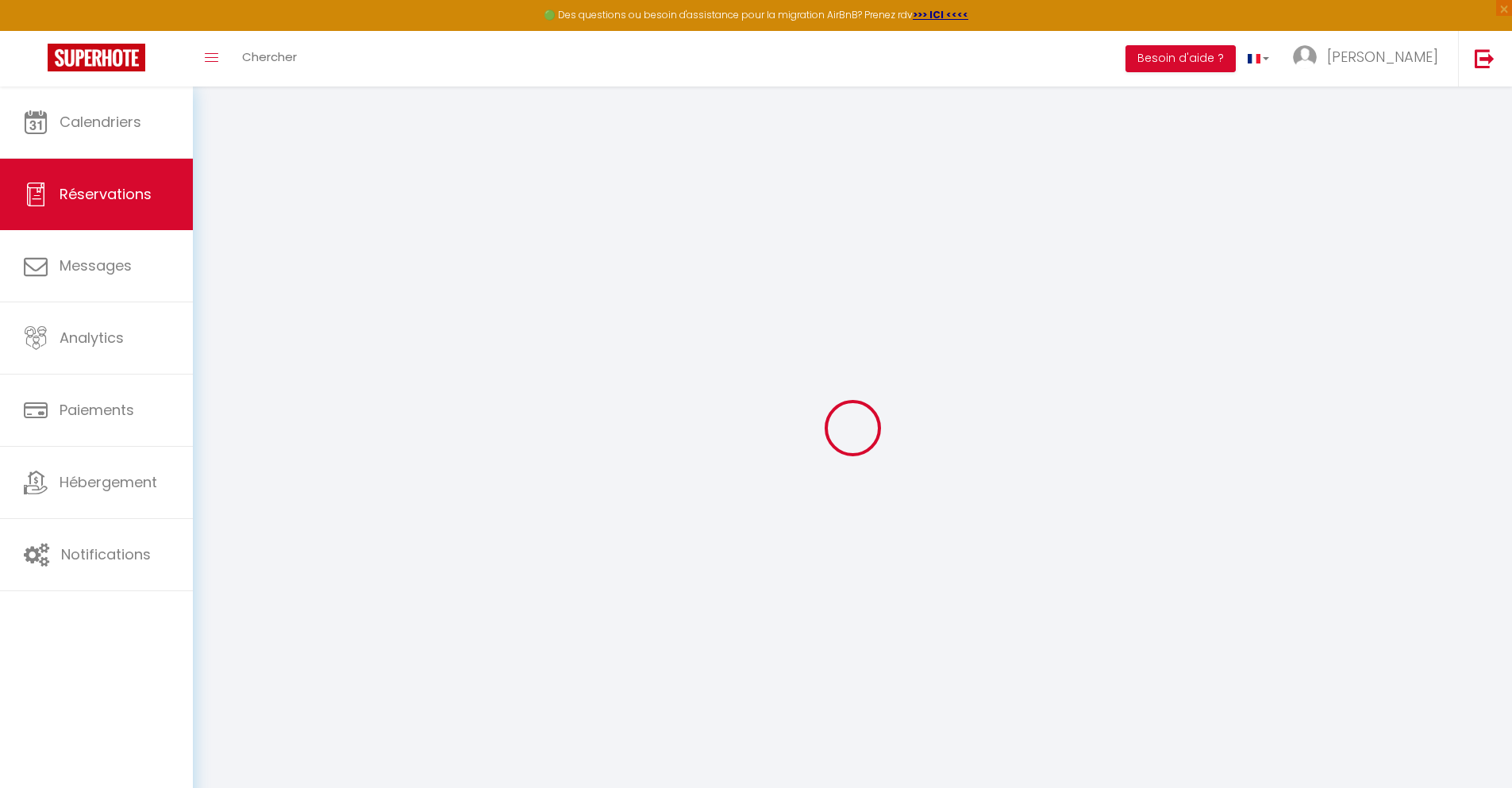
select select "ES"
type input "11.82"
type input "0.97"
select select "77473"
select select "1"
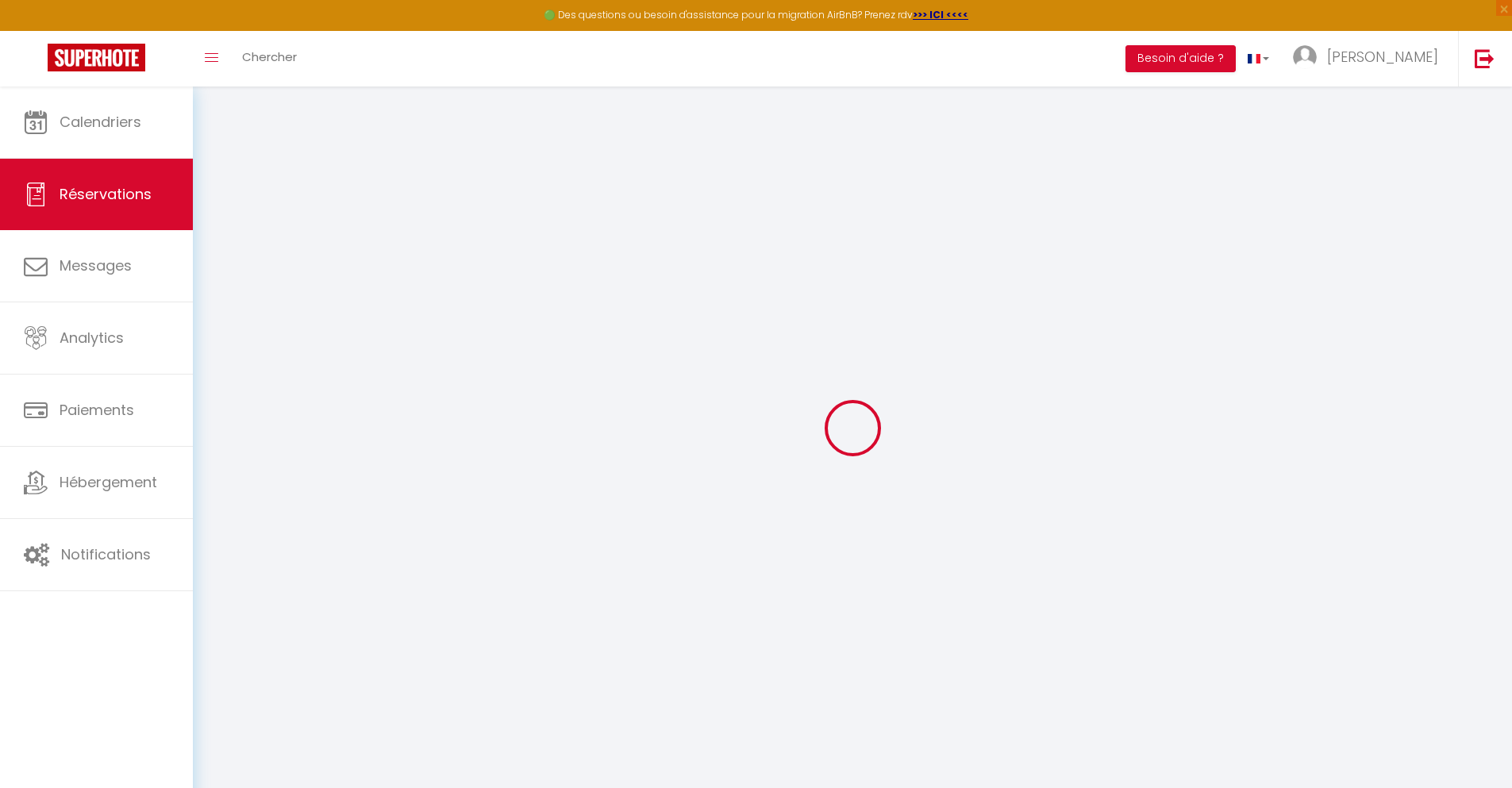
select select
type input "2"
select select "12"
select select
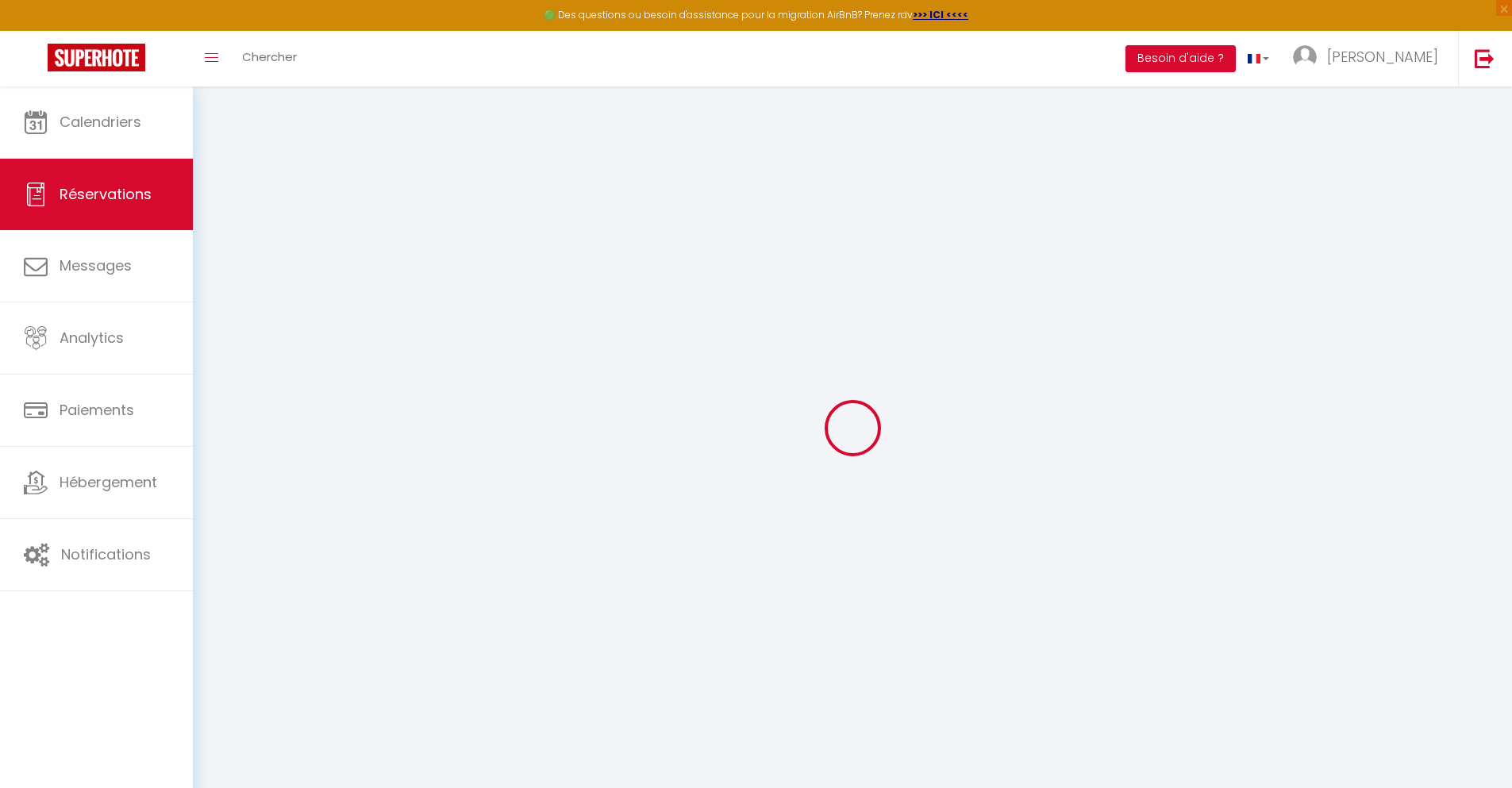
type input "41.53"
checkbox input "false"
type input "0"
select select "2"
type input "0"
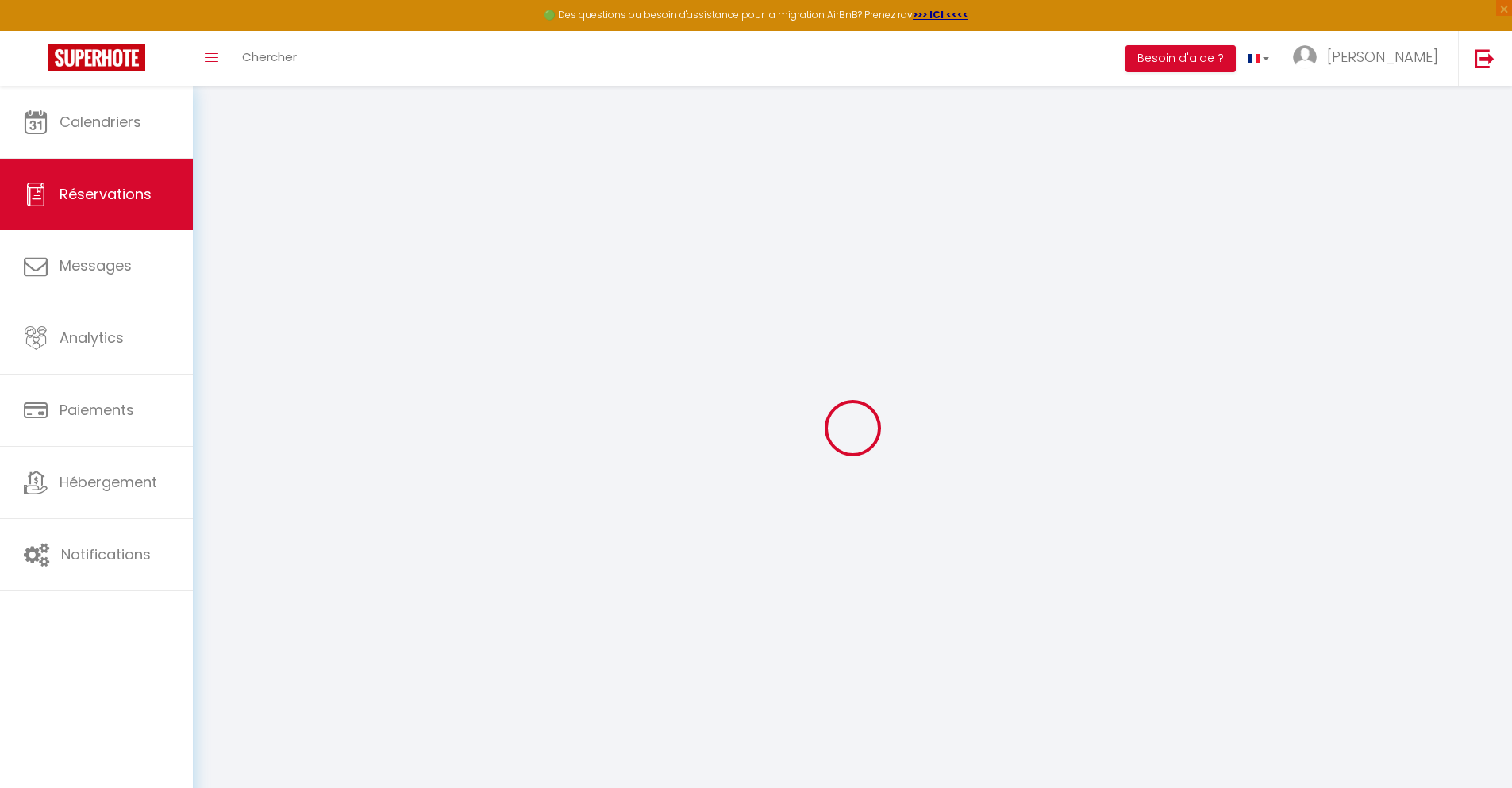
type input "0"
select select
select select "14"
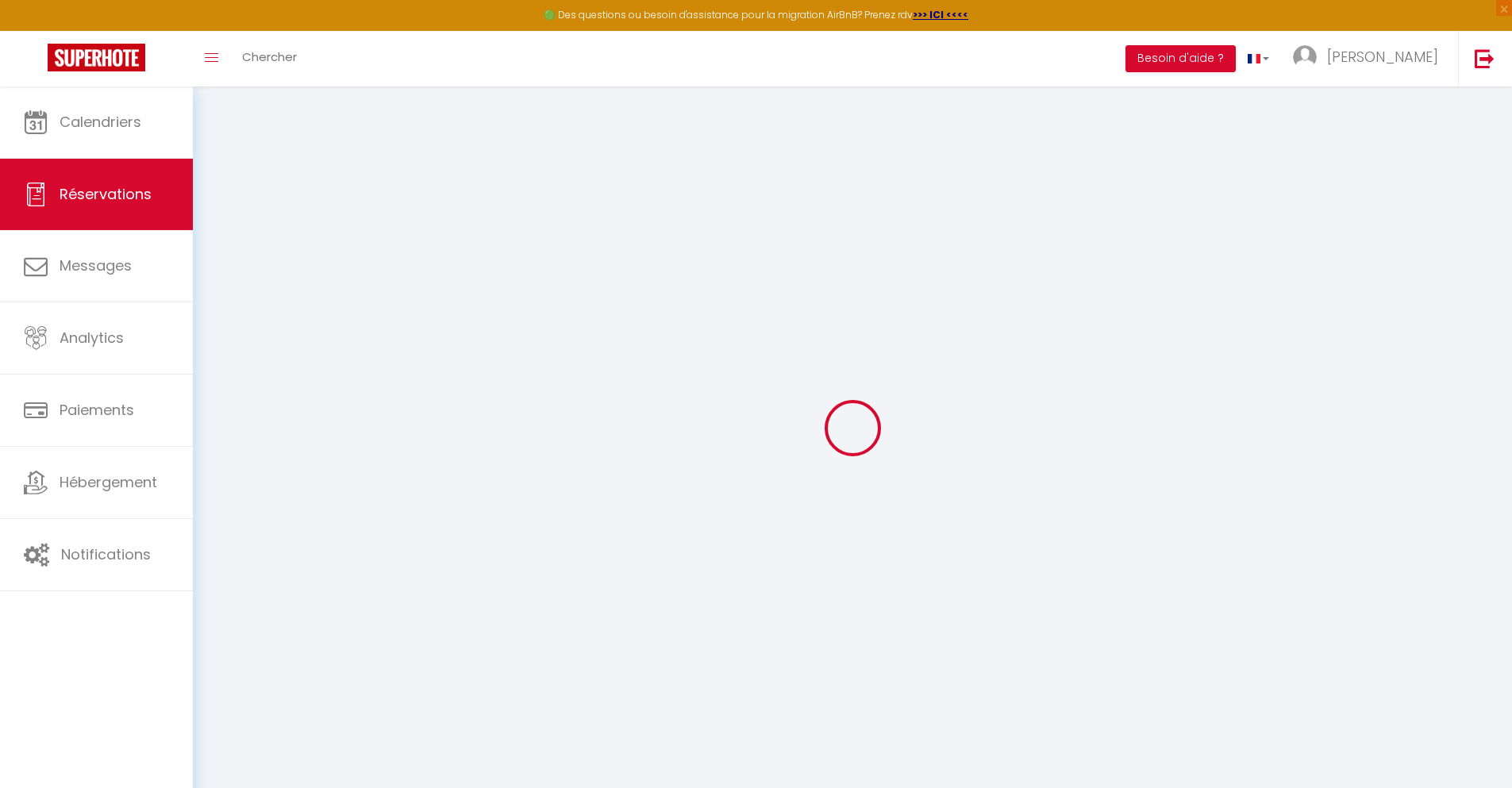
checkbox input "false"
select select
checkbox input "false"
select select
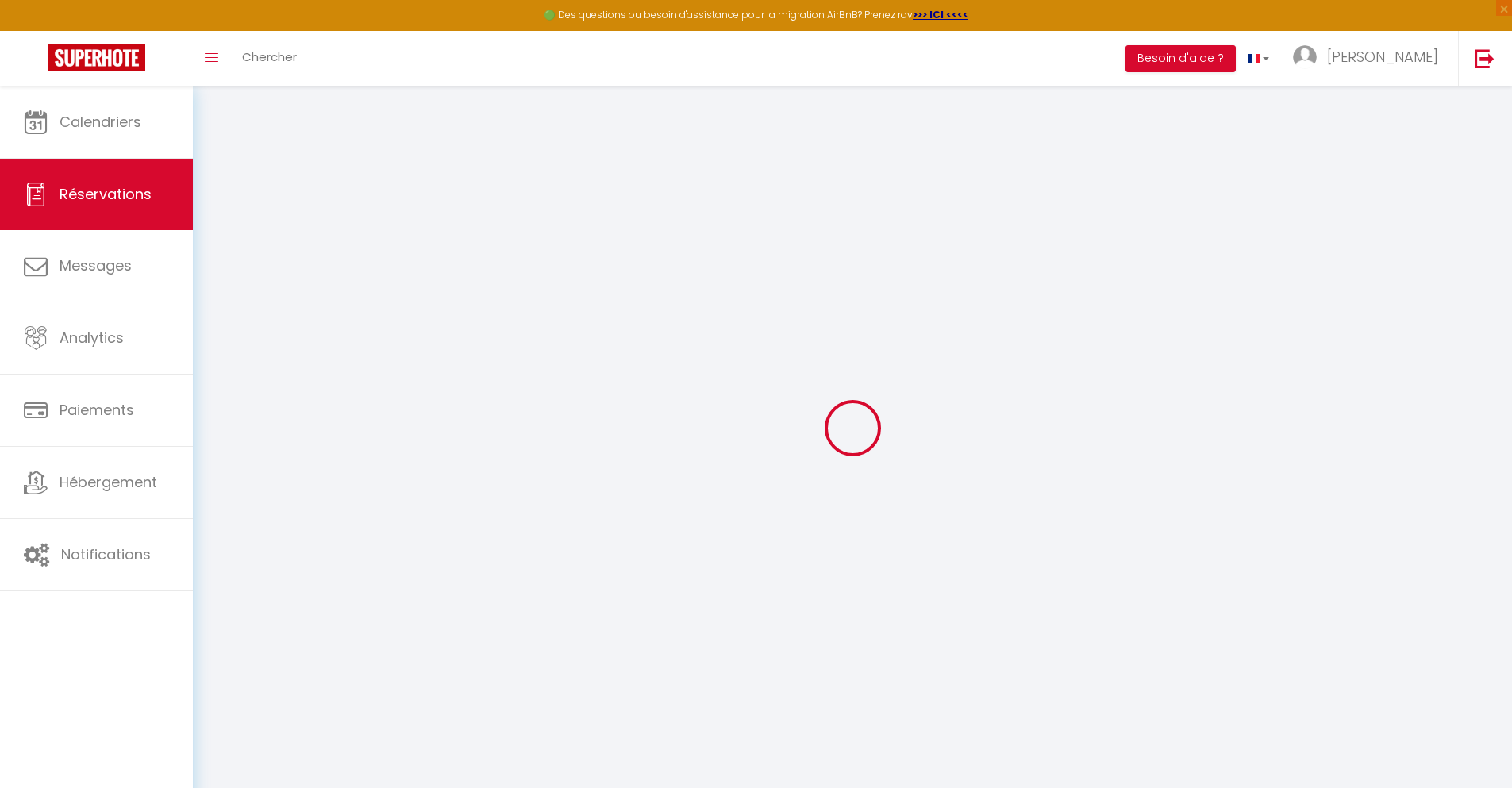
select select
checkbox input "false"
type textarea "** THIS RESERVATION HAS BEEN PRE-PAID ** BOOKING NOTE : Payment charge is EUR 0…"
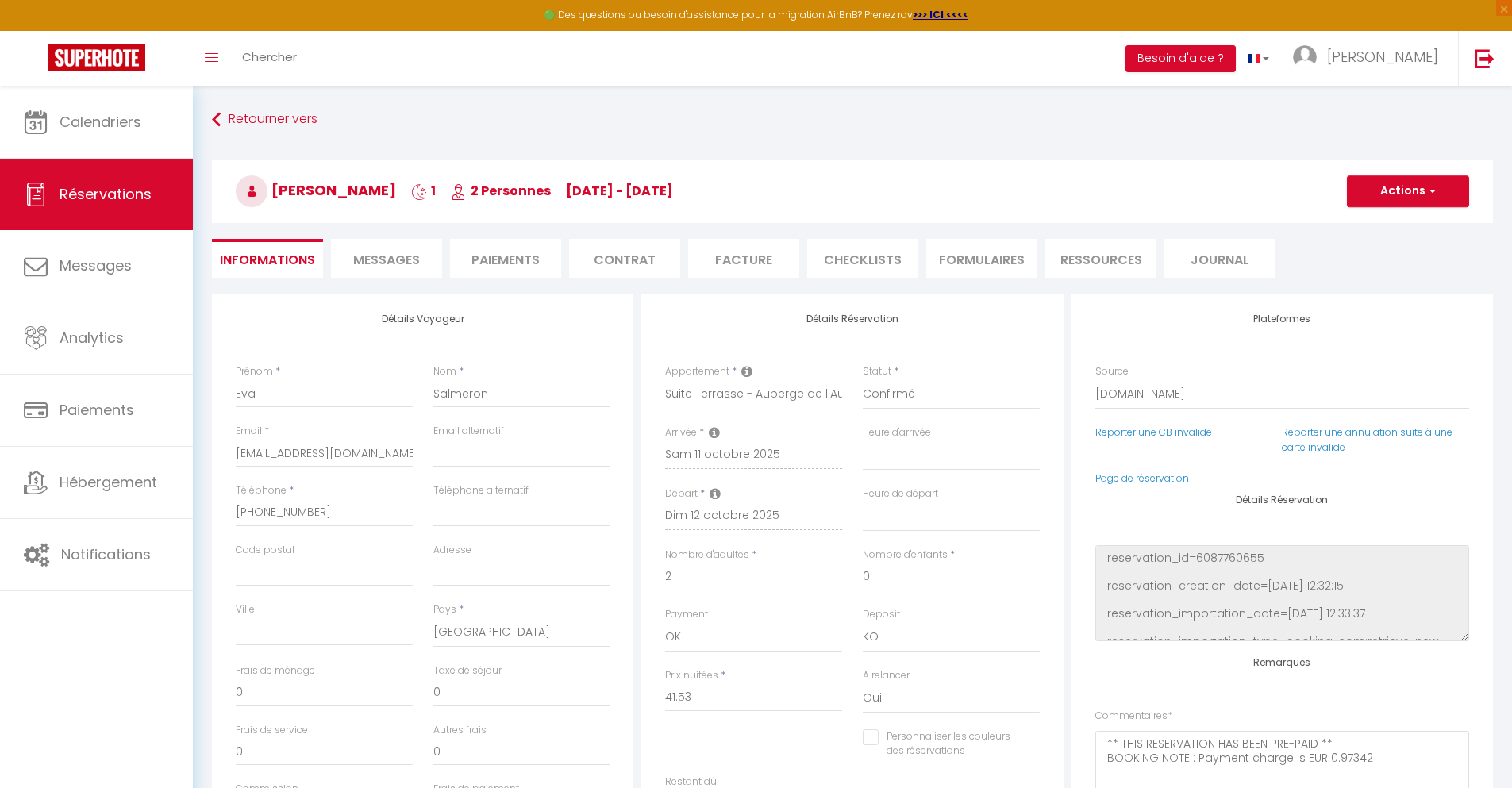
type input "28"
type input "5.78"
select select
checkbox input "false"
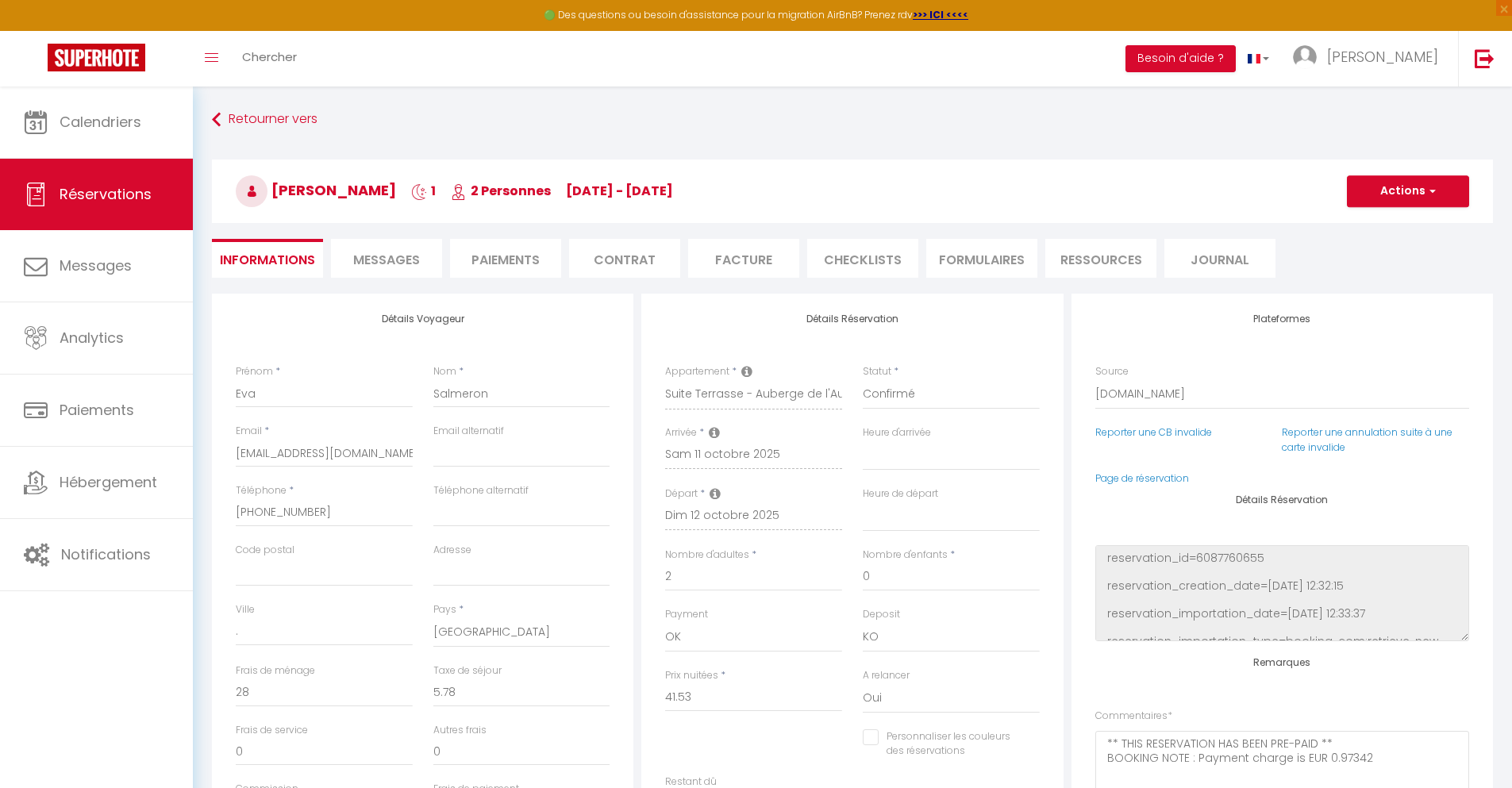
select select
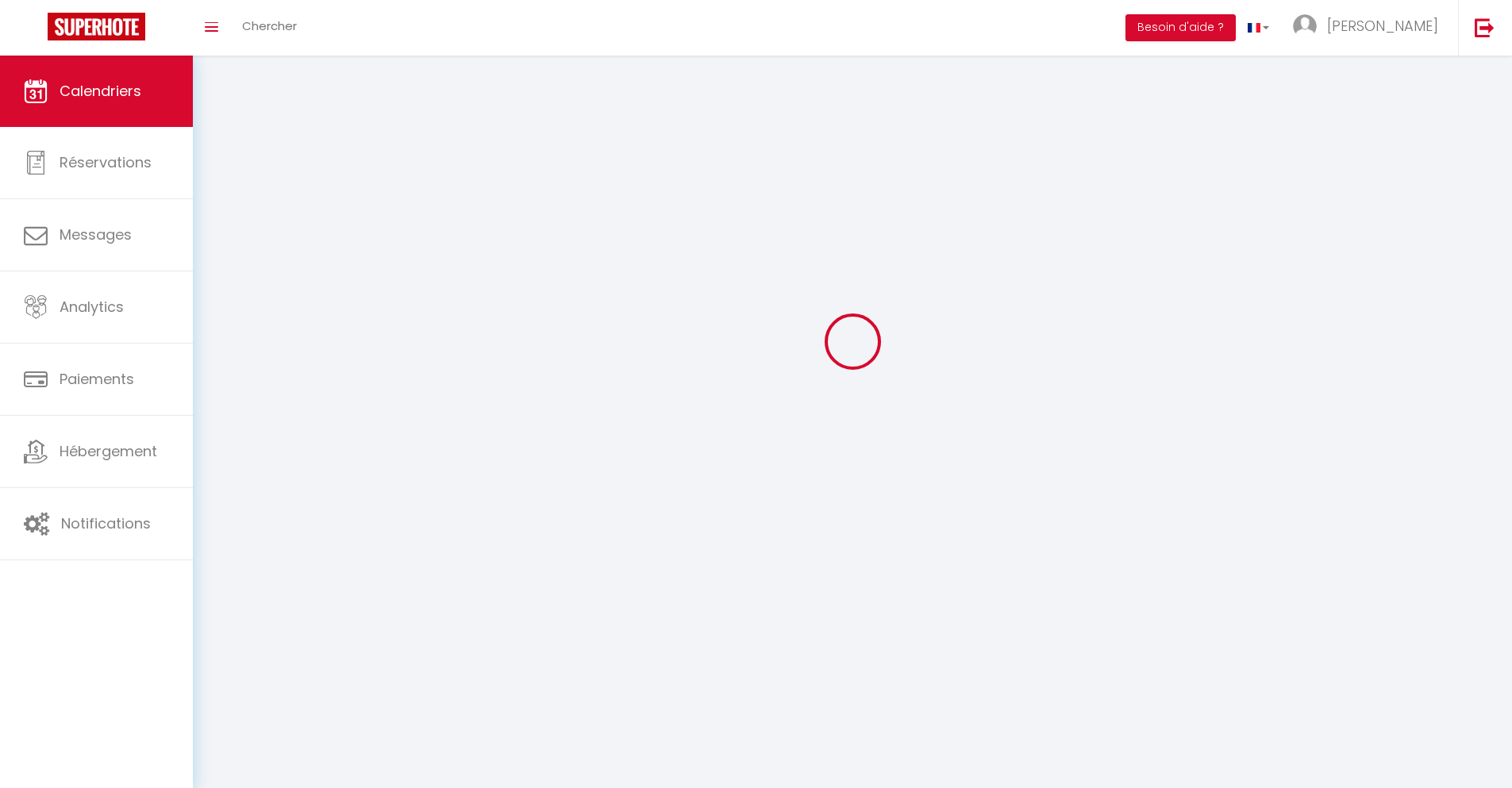
scroll to position [87, 0]
